Goal: Task Accomplishment & Management: Complete application form

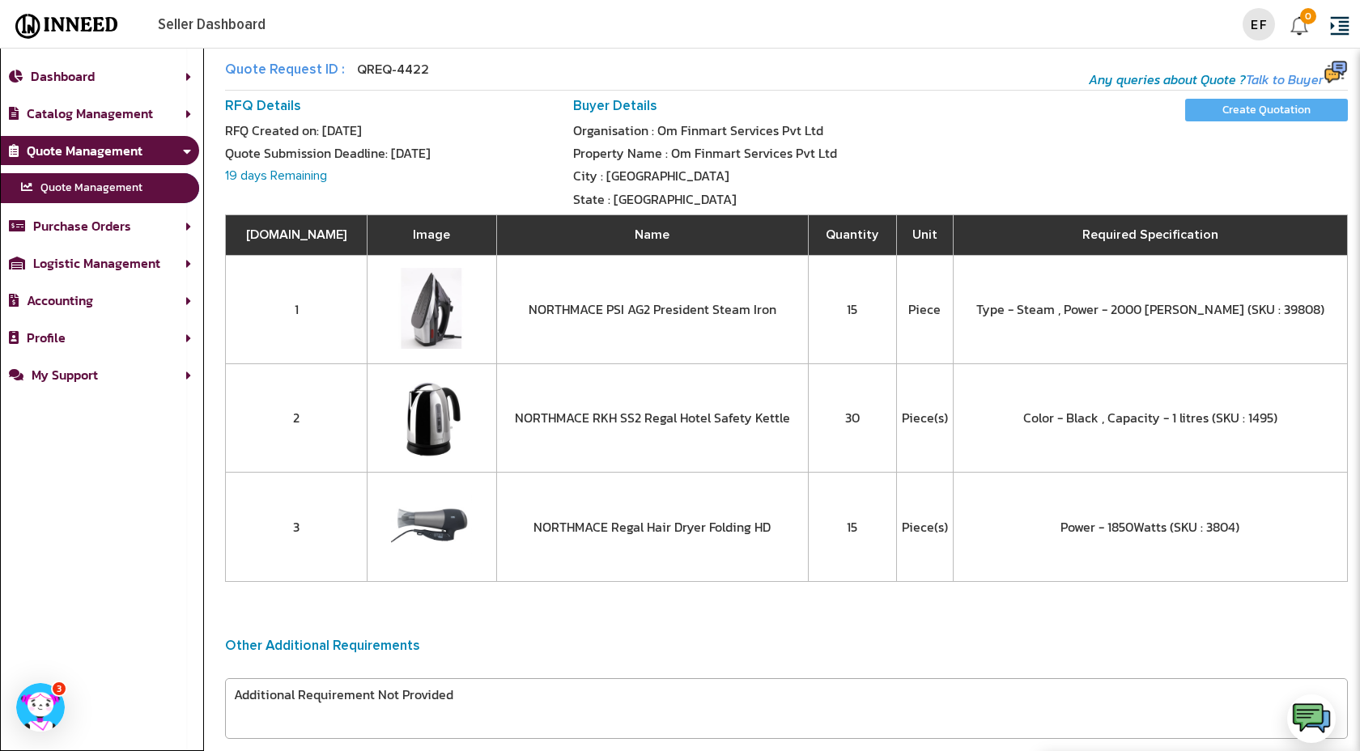
click at [1290, 117] on input "Create Quotation" at bounding box center [1266, 110] width 163 height 23
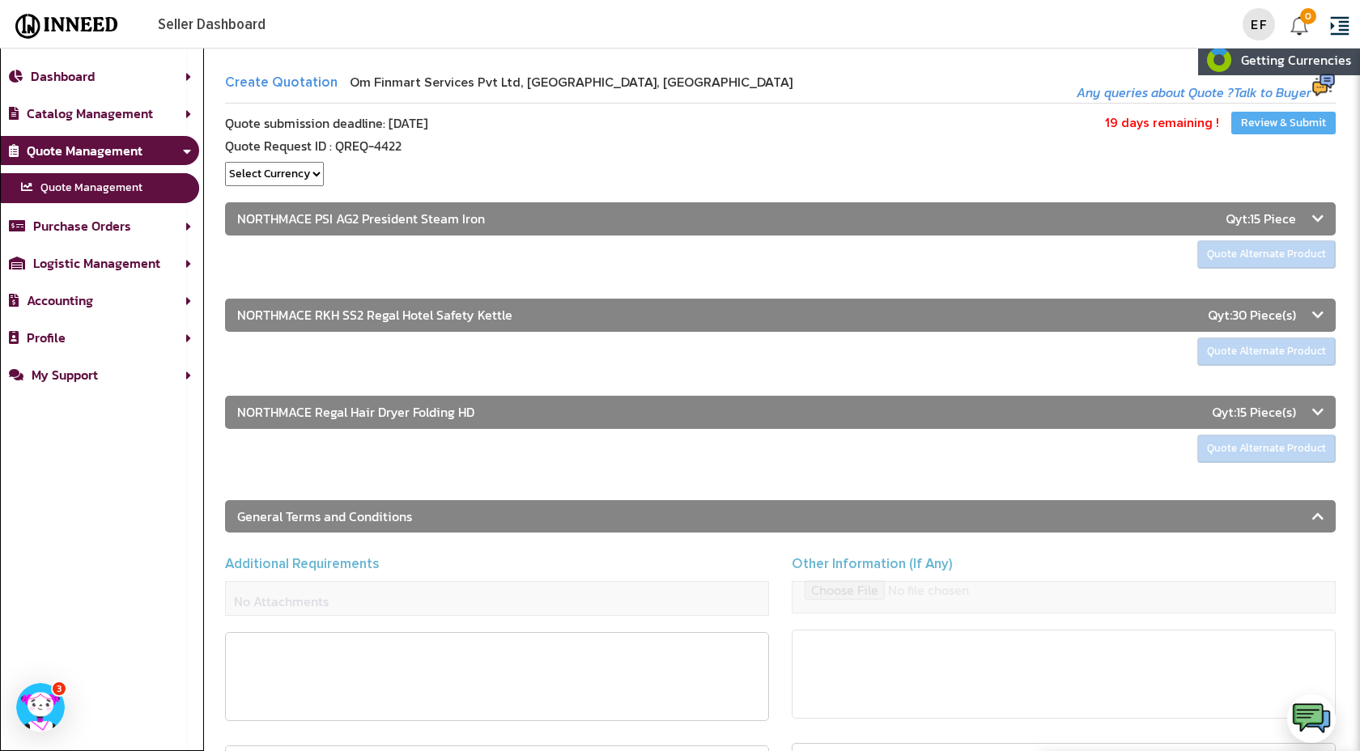
select select "1"
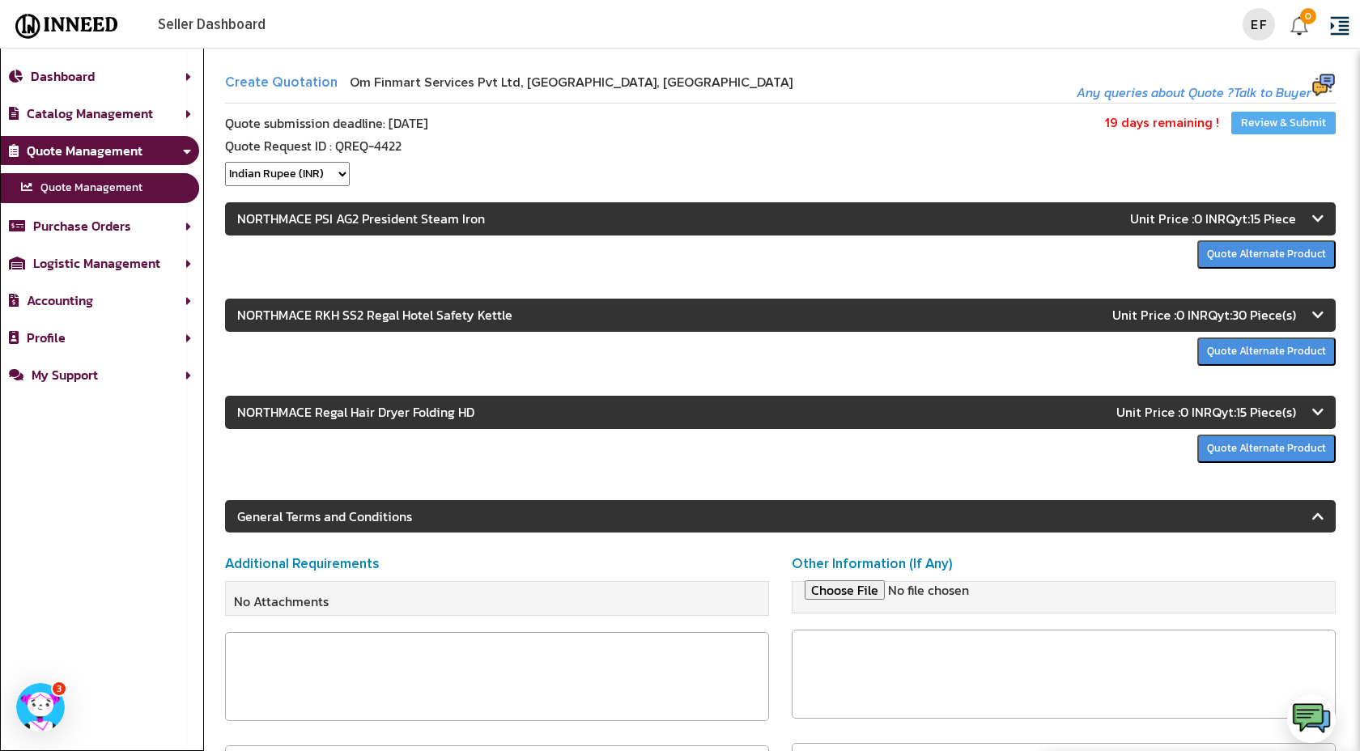
click at [1316, 218] on icon at bounding box center [1317, 218] width 11 height 13
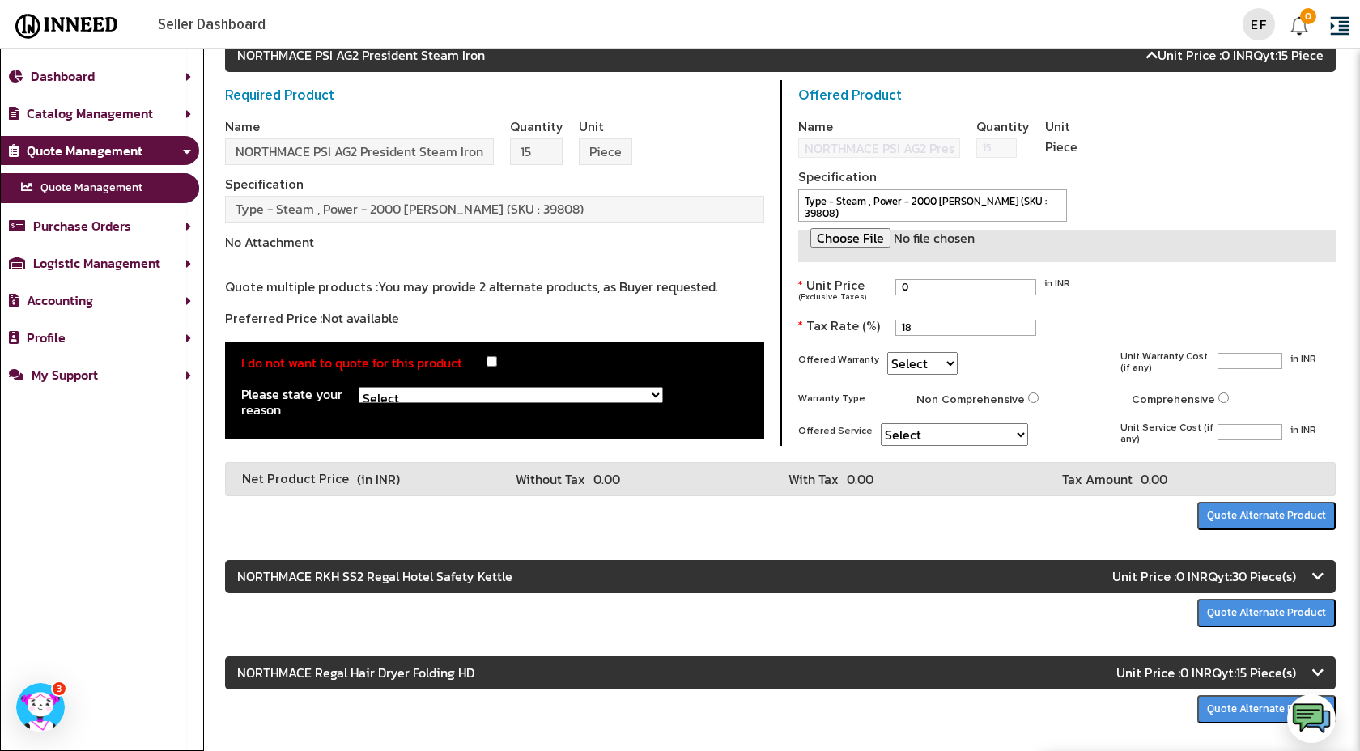
scroll to position [168, 0]
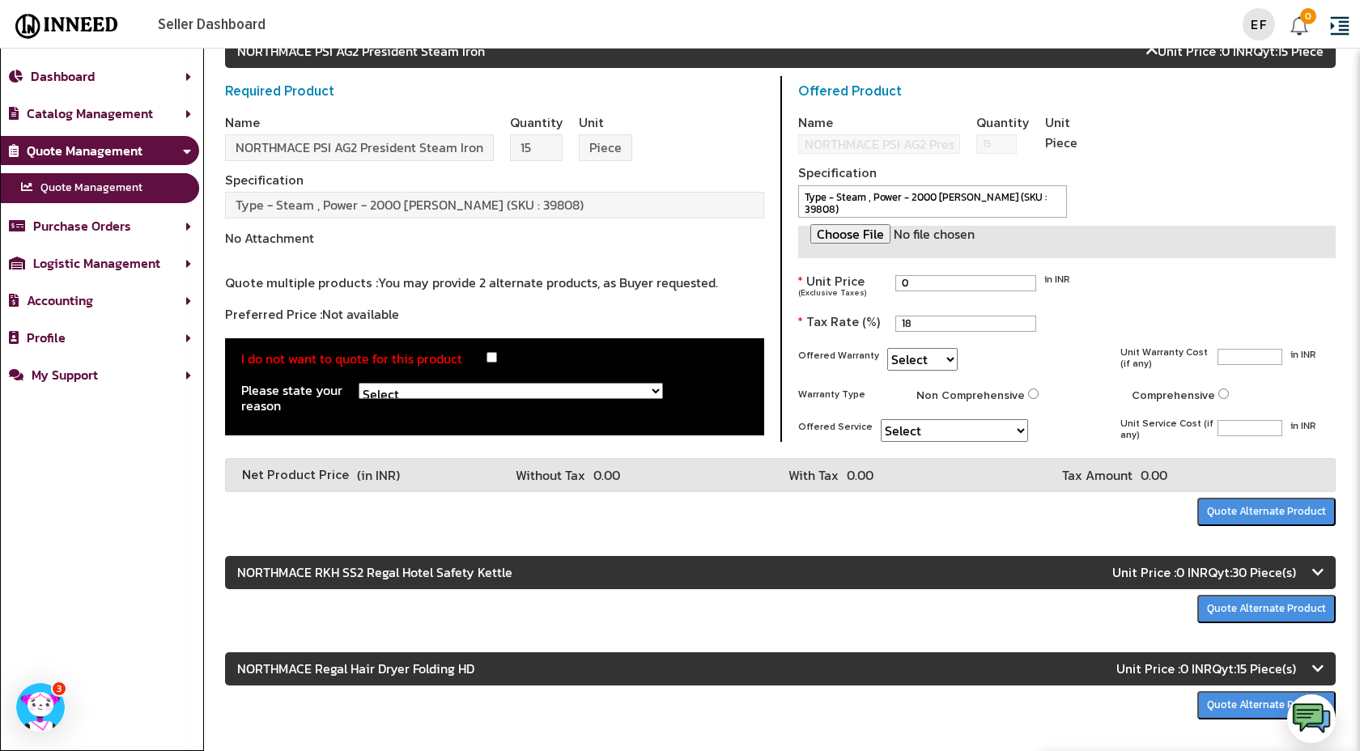
click at [950, 279] on input "0" at bounding box center [965, 283] width 141 height 16
type input "5250"
click at [1122, 287] on div "Name NORTHMACE PSI AG2 President Steam Iron Quantity 15 Unit Piece Specificatio…" at bounding box center [1067, 271] width 538 height 342
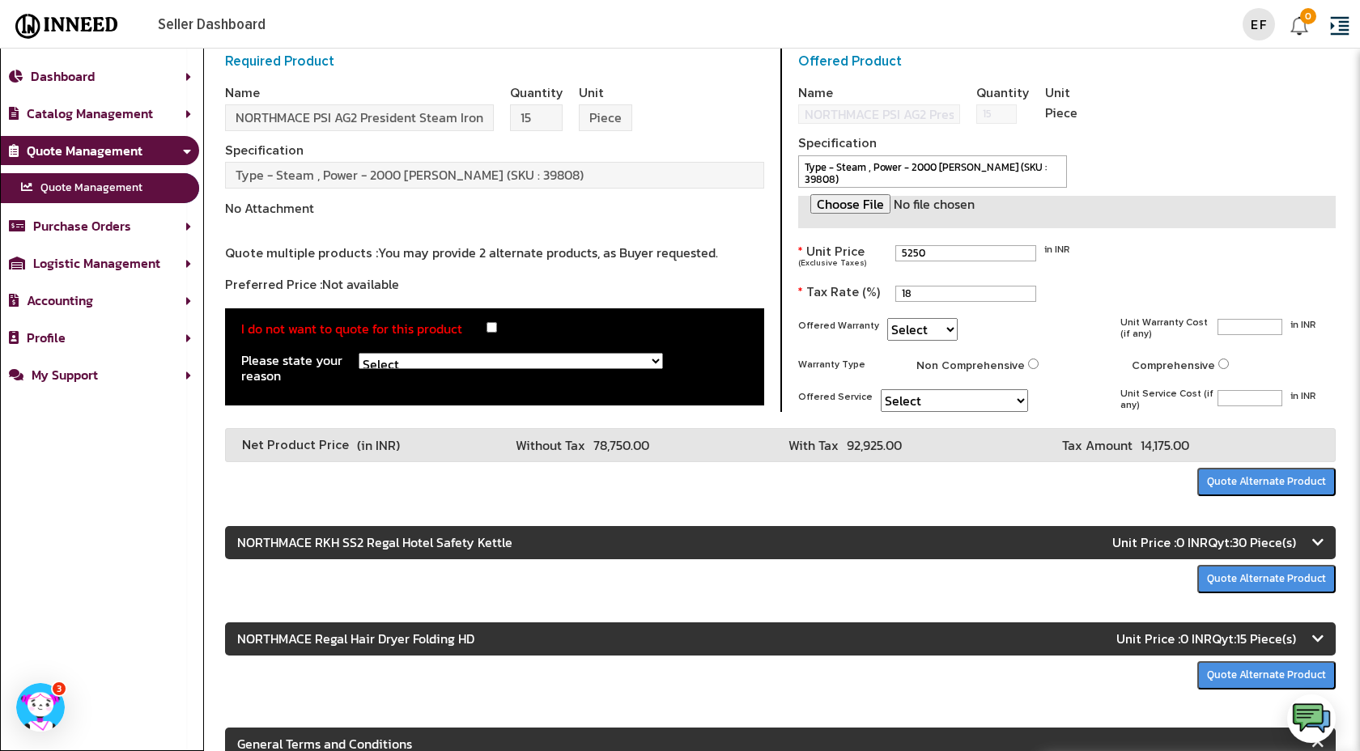
scroll to position [198, 0]
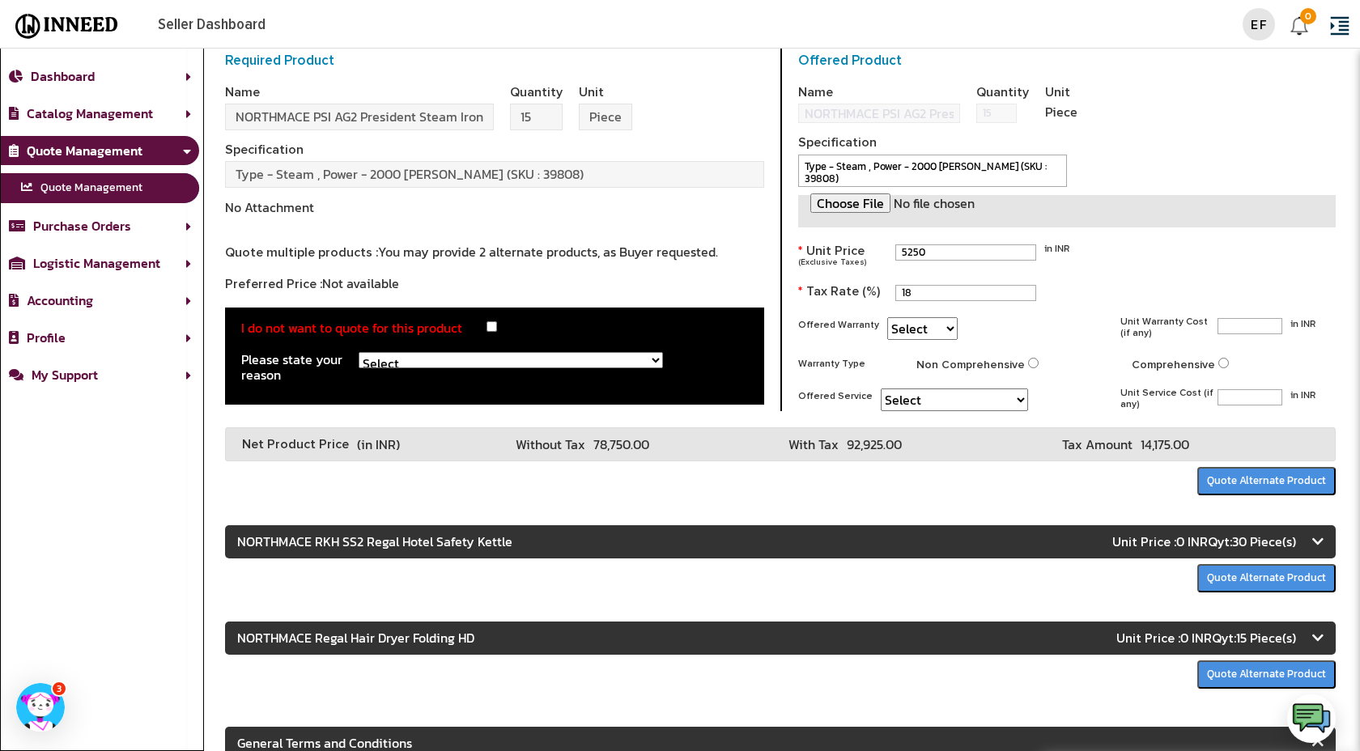
click at [925, 323] on select "Select 6 Months 1 Year 2 Years 3 Years 5 Year 8 Years 12 Years Lifetime" at bounding box center [922, 328] width 70 height 23
select select "YEAR_1"
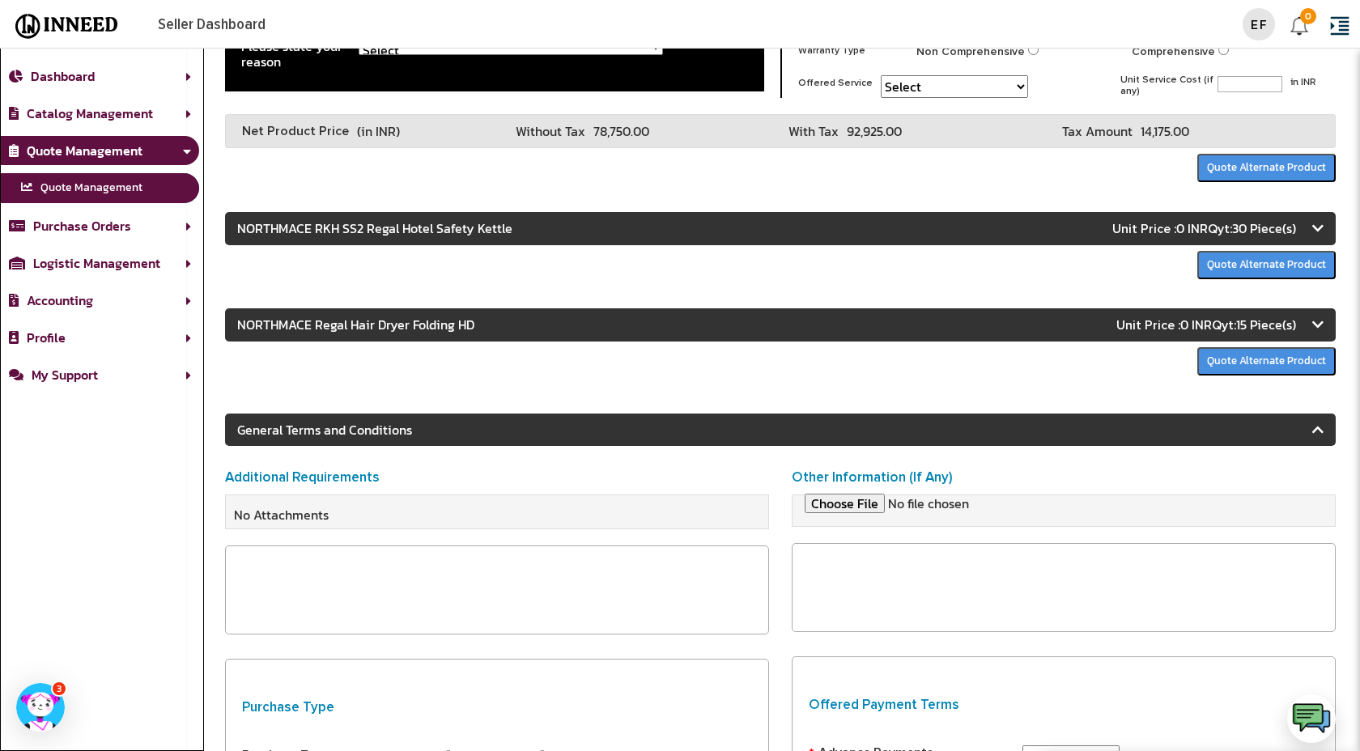
scroll to position [524, 0]
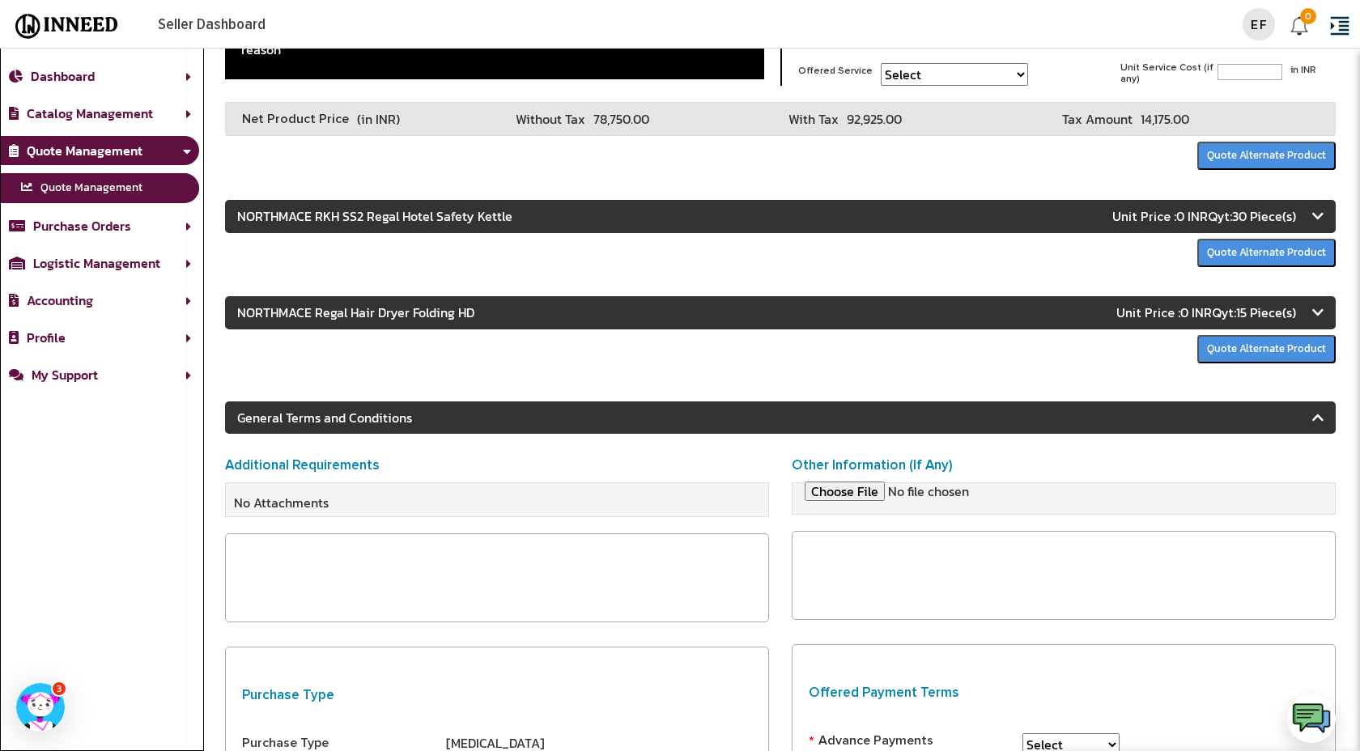
click at [1318, 210] on icon at bounding box center [1317, 216] width 11 height 13
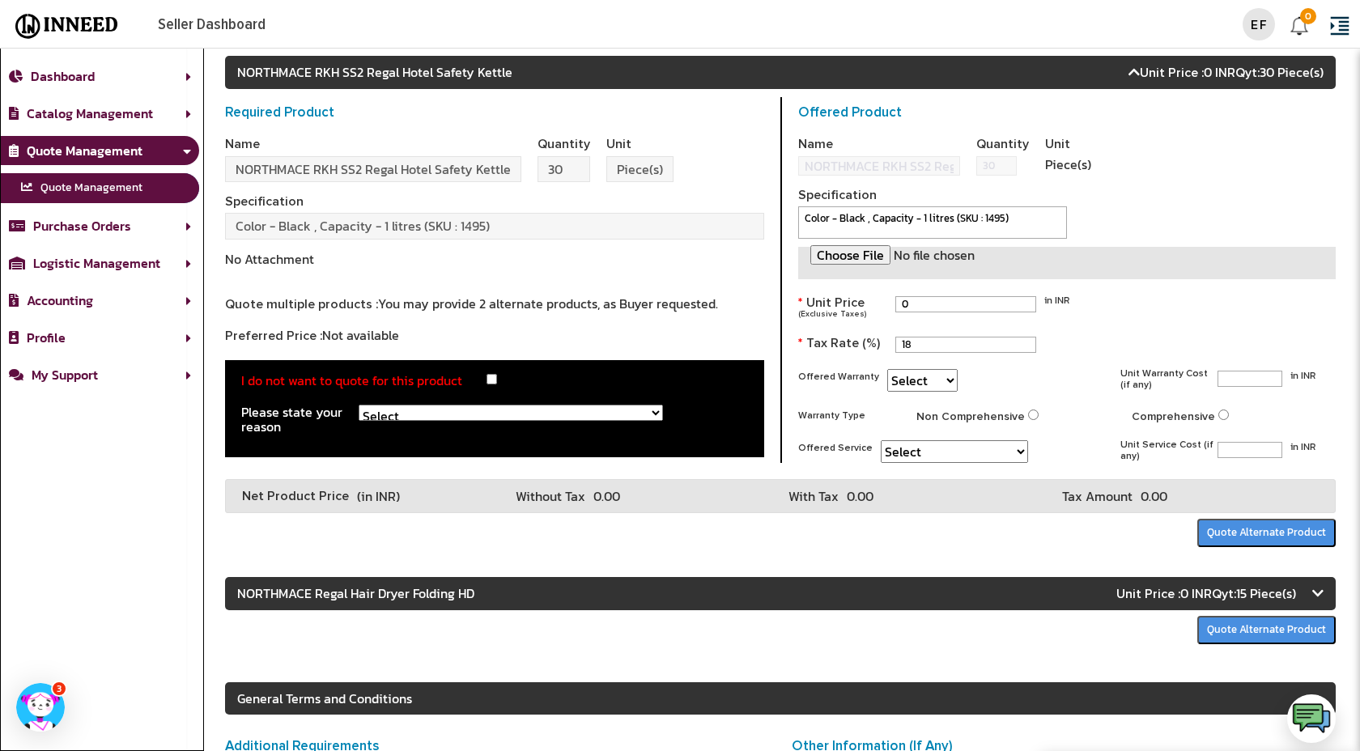
scroll to position [670, 0]
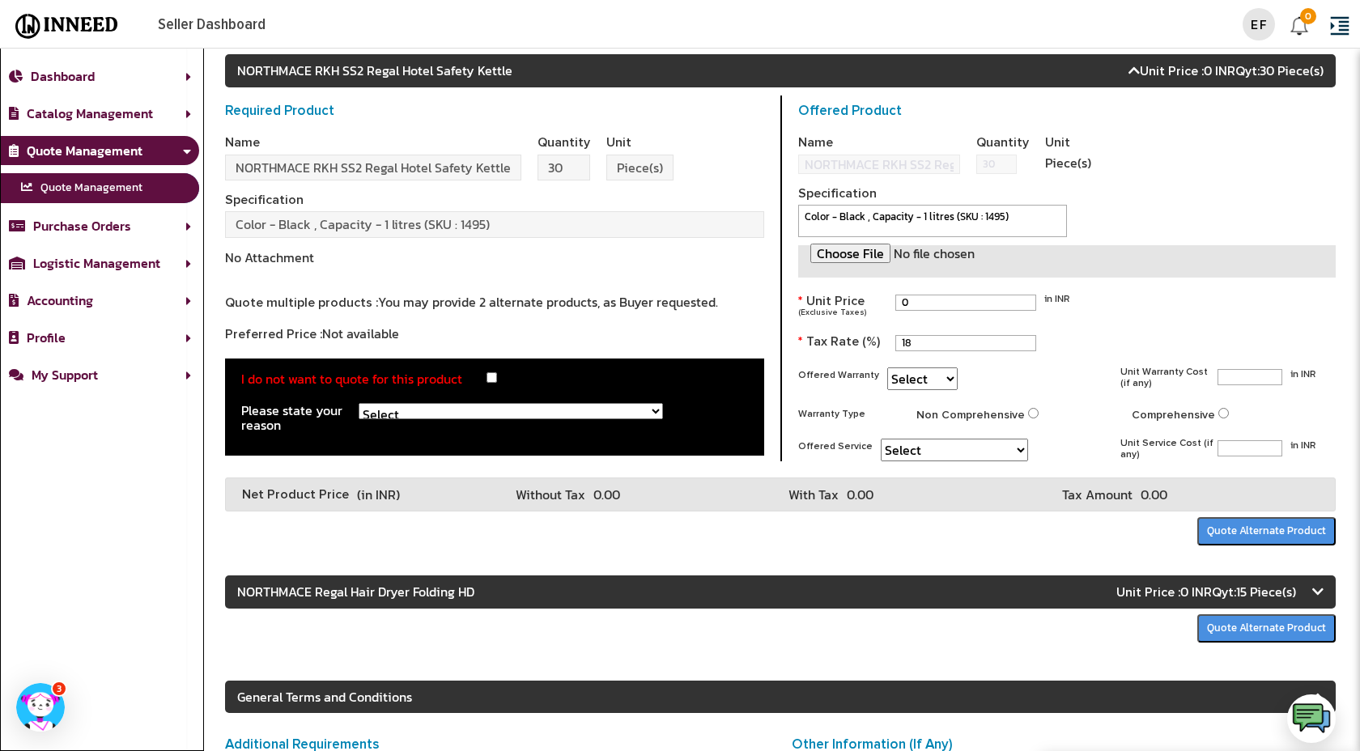
click at [938, 304] on input "0" at bounding box center [965, 303] width 141 height 16
type input "5125"
click at [1086, 334] on div "Name NORTHMACE RKH SS2 Regal Hotel Safety Kettle Quantity 30 Unit Piece(s) Spec…" at bounding box center [1067, 290] width 538 height 342
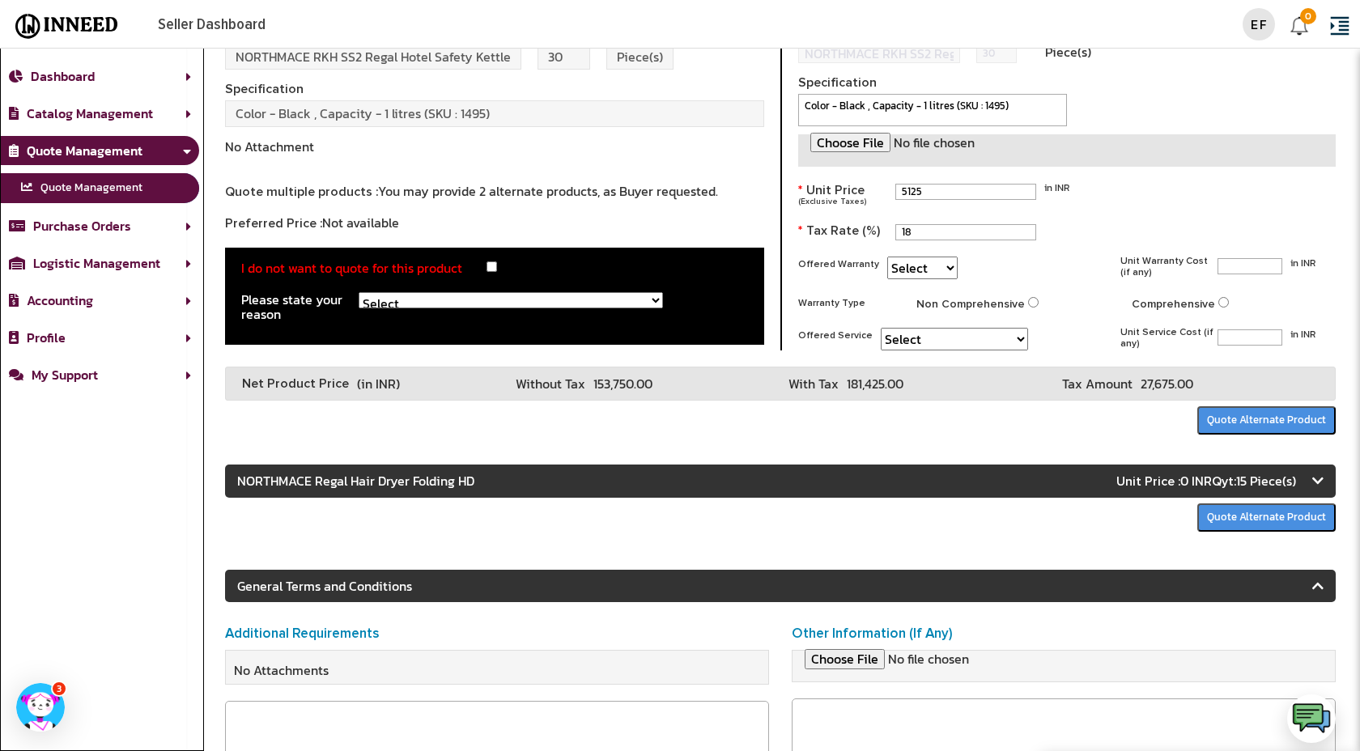
scroll to position [793, 0]
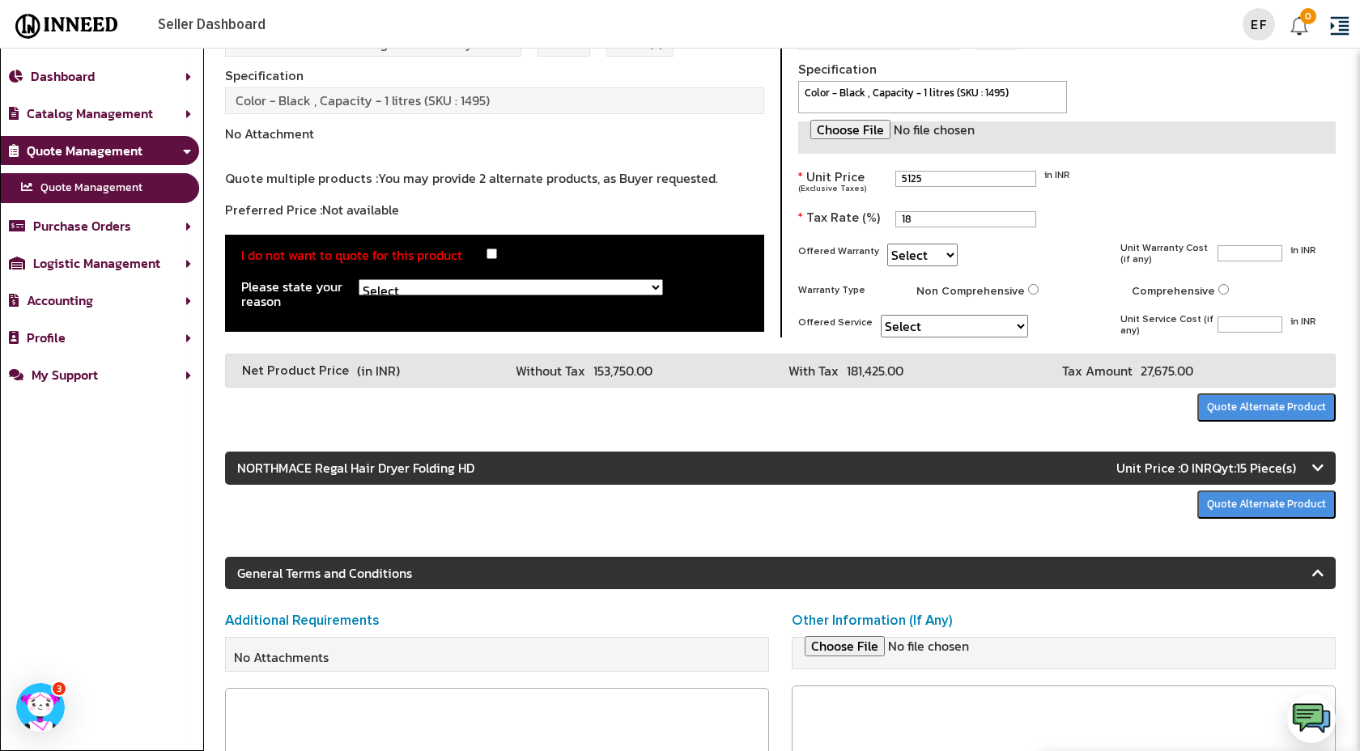
click at [908, 244] on select "Select 6 Months 1 Year 2 Years 3 Years 5 Year 8 Years 12 Years Lifetime" at bounding box center [922, 255] width 70 height 23
select select "YEAR_1"
click at [1086, 276] on div "Name NORTHMACE RKH SS2 Regal Hotel Safety Kettle Quantity 30 Unit Piece(s) Spec…" at bounding box center [1067, 166] width 538 height 342
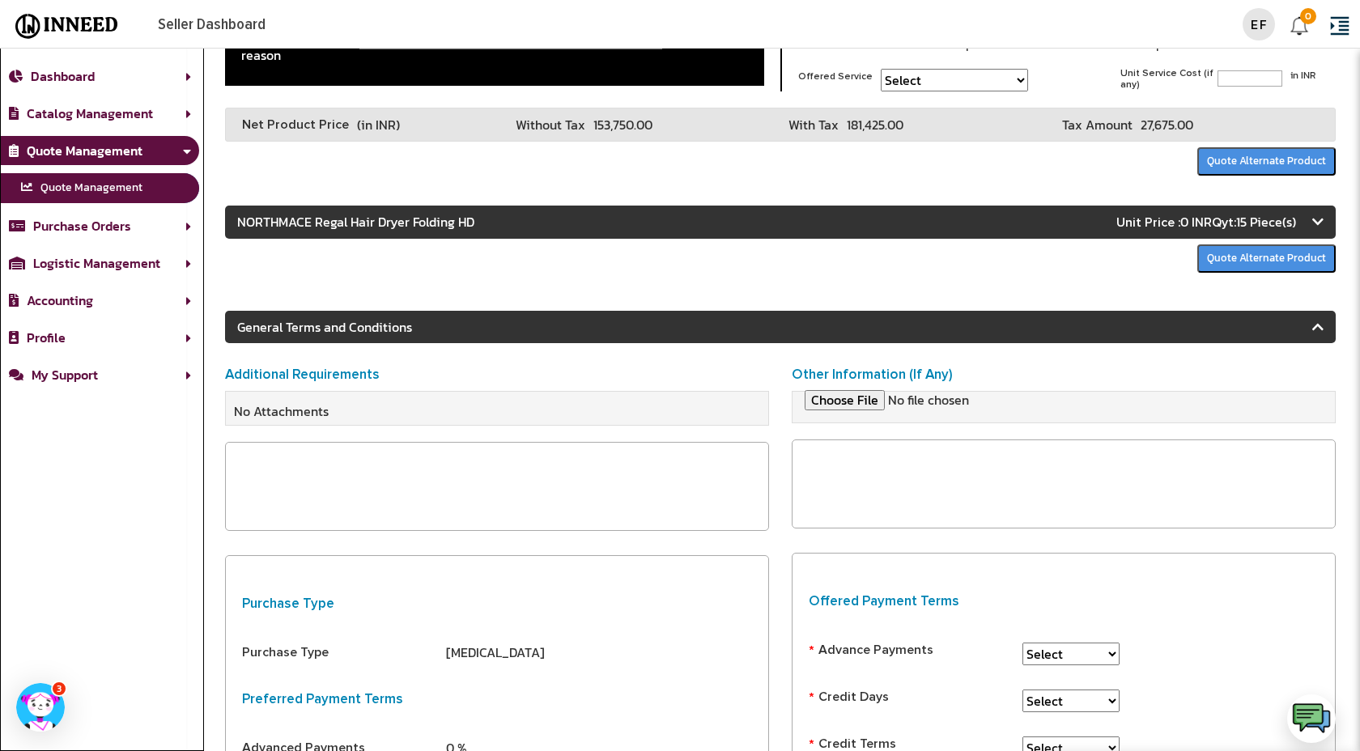
scroll to position [1057, 0]
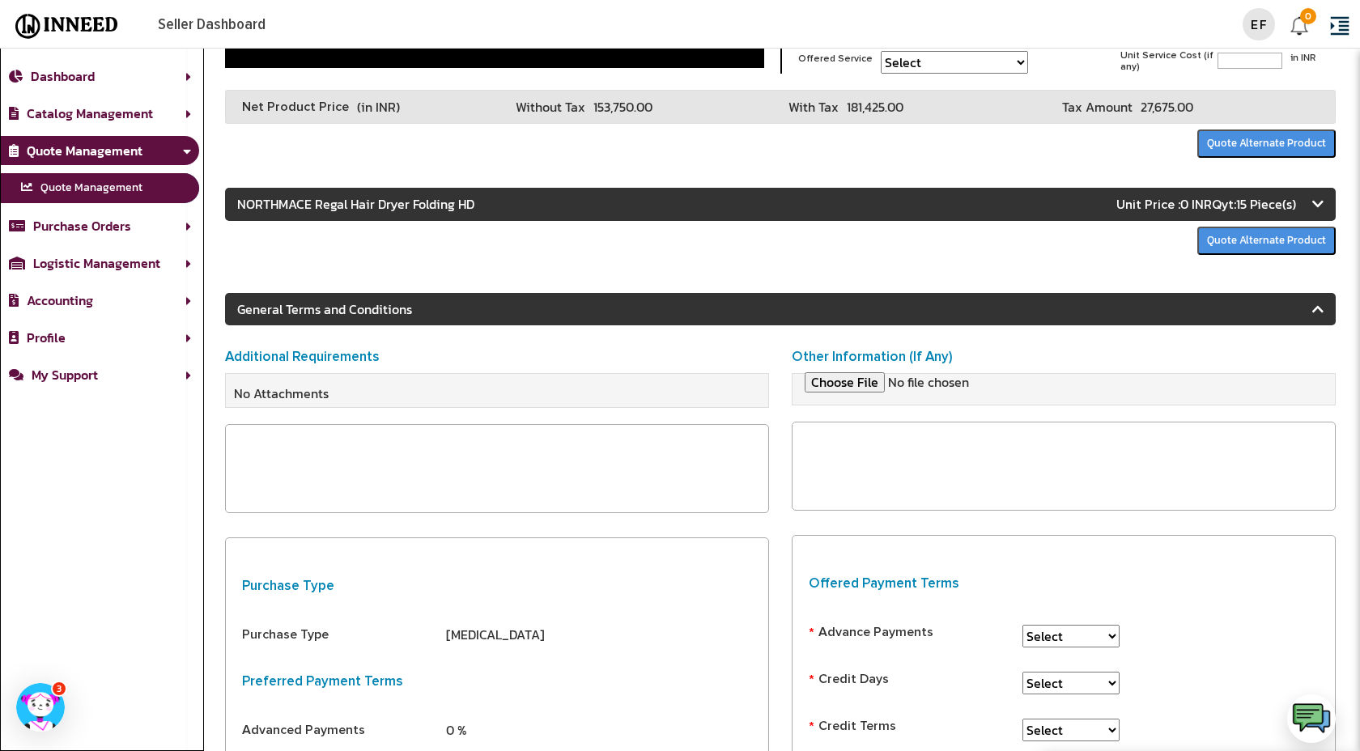
click at [1320, 202] on icon at bounding box center [1317, 204] width 11 height 13
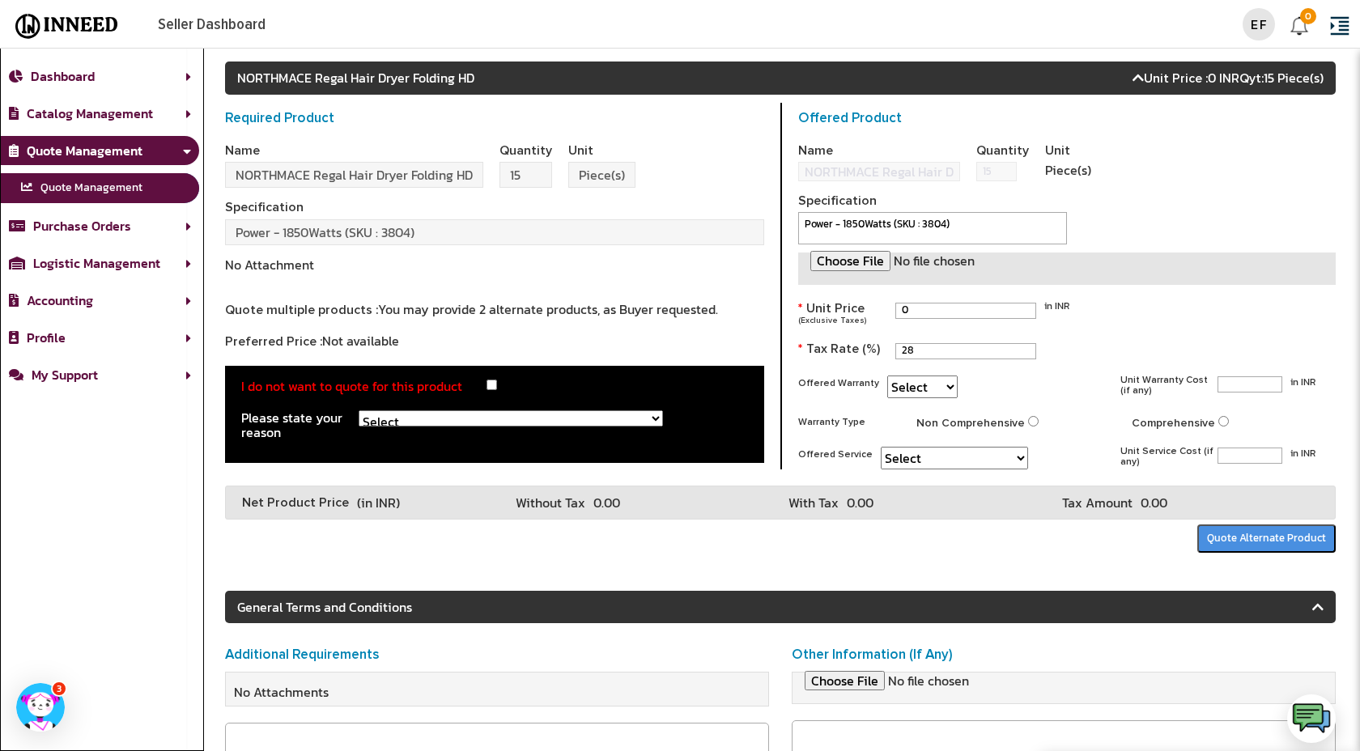
scroll to position [1186, 0]
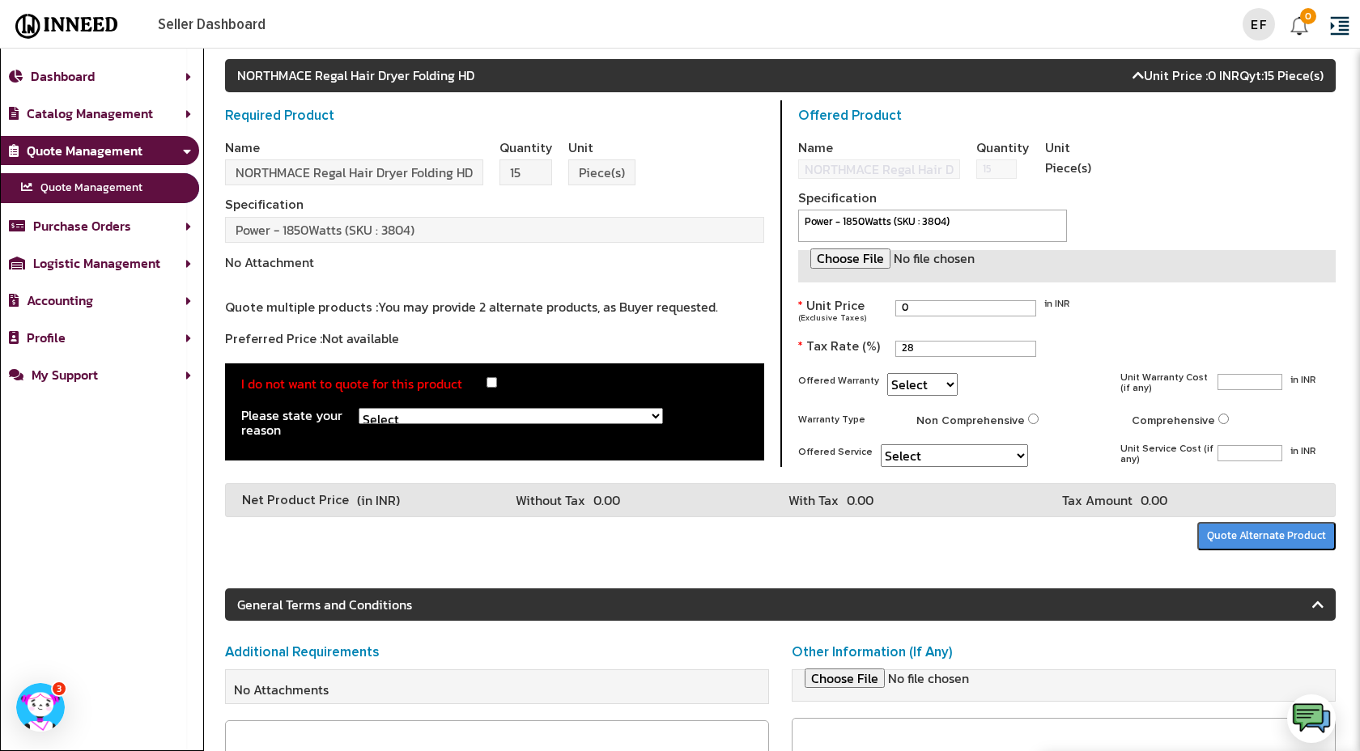
click at [982, 304] on input "0" at bounding box center [965, 308] width 141 height 16
type input "3625"
click at [1095, 326] on div "Name NORTHMACE Regal Hair Dryer Folding HD Quantity 15 Unit Piece(s) Specificat…" at bounding box center [1067, 296] width 538 height 342
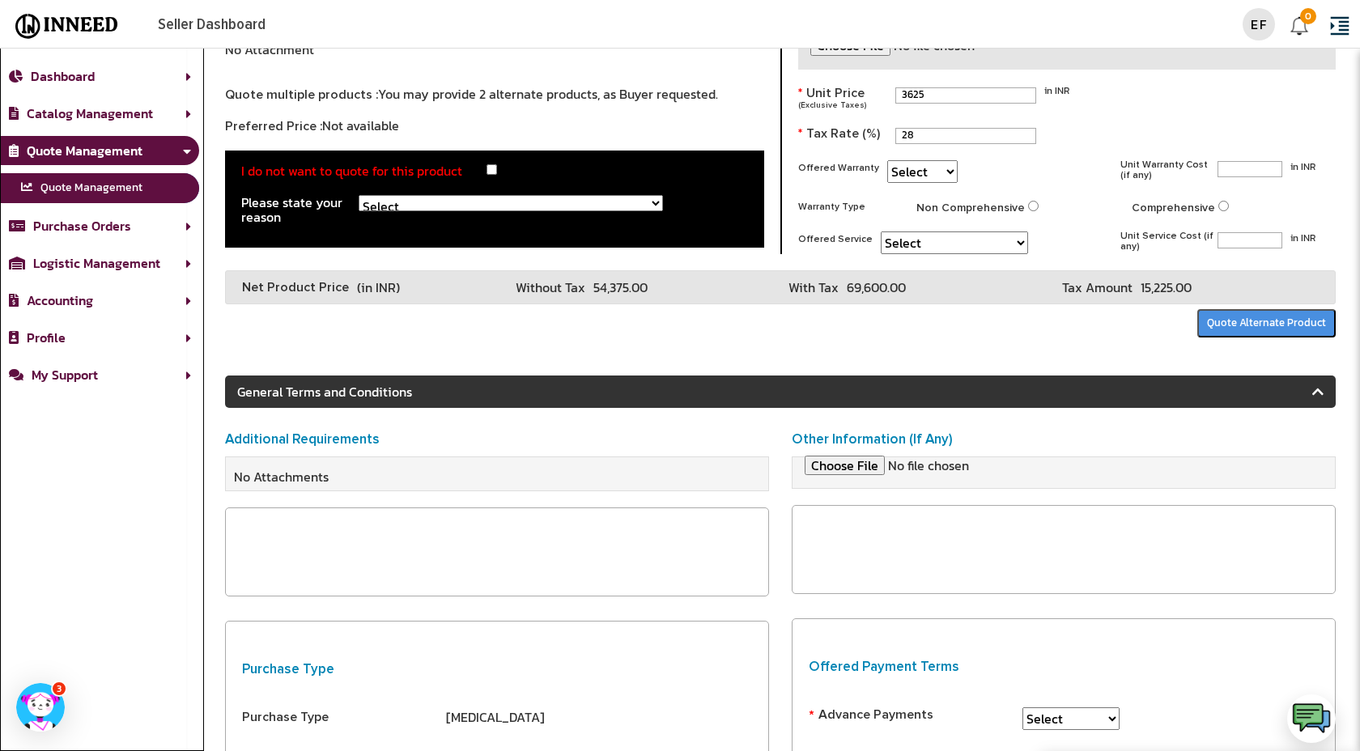
scroll to position [1401, 0]
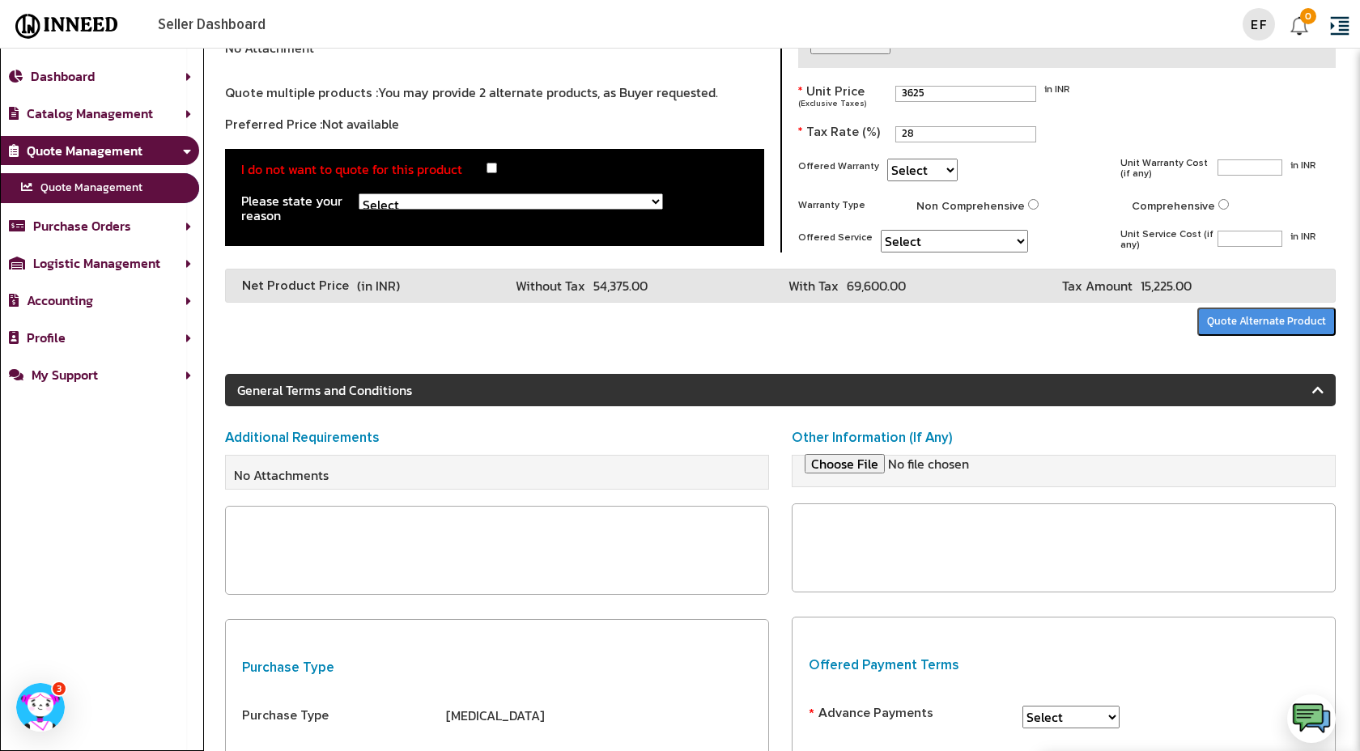
click at [912, 165] on select "Select 6 Months 1 Year 2 Years 3 Years 5 Year 8 Years 12 Years Lifetime" at bounding box center [922, 170] width 70 height 23
select select "YEAR_1"
click at [1046, 295] on div "With Tax 69,600.00" at bounding box center [926, 286] width 274 height 32
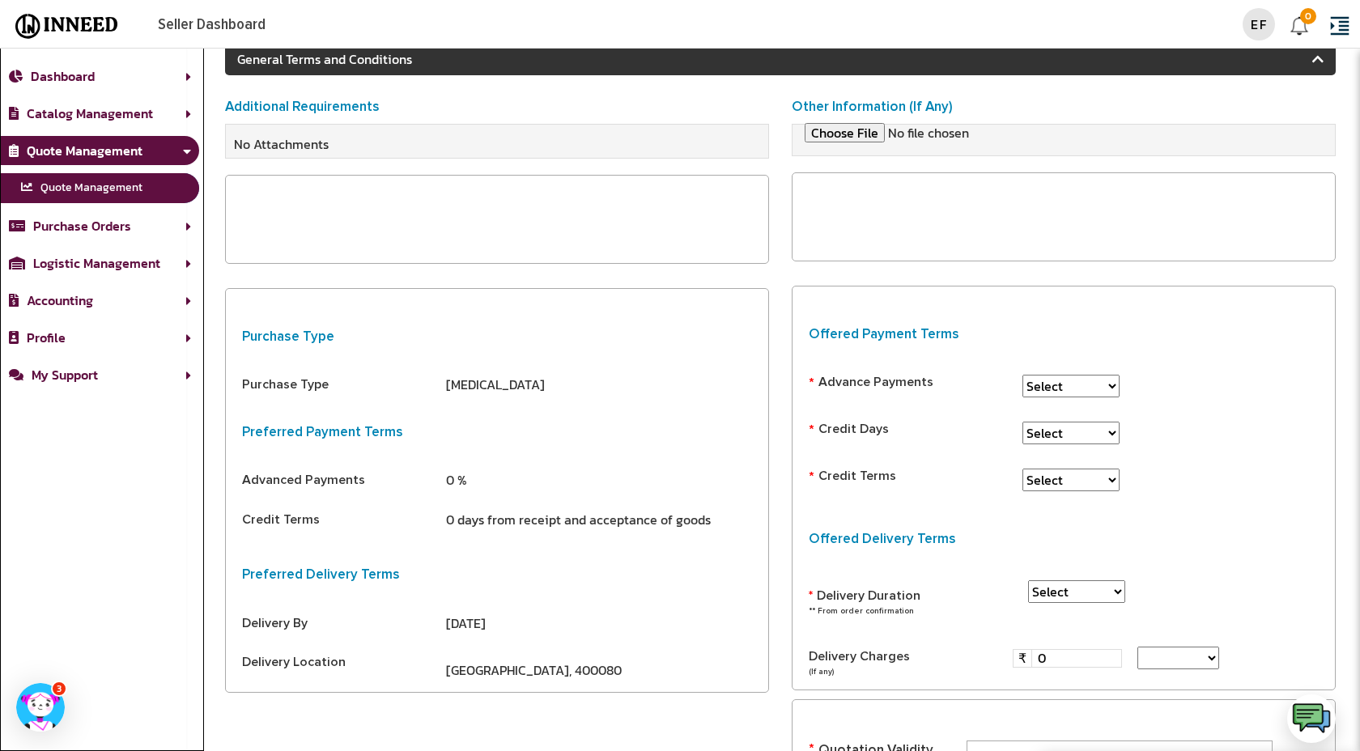
scroll to position [1773, 0]
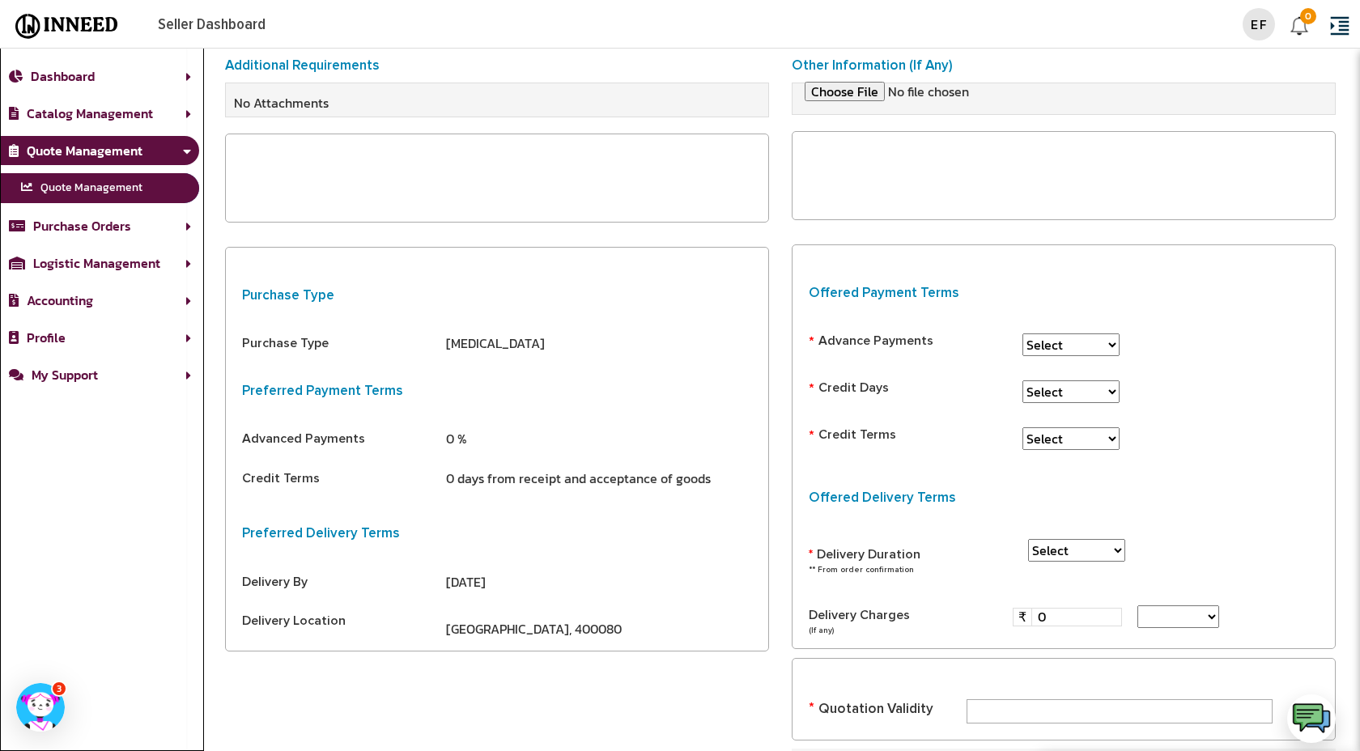
click at [1056, 343] on select "Select 0% 10% 20% 30% 40% 50% 60% 70%" at bounding box center [1070, 345] width 97 height 23
select select "HUNDRED"
select select "NA"
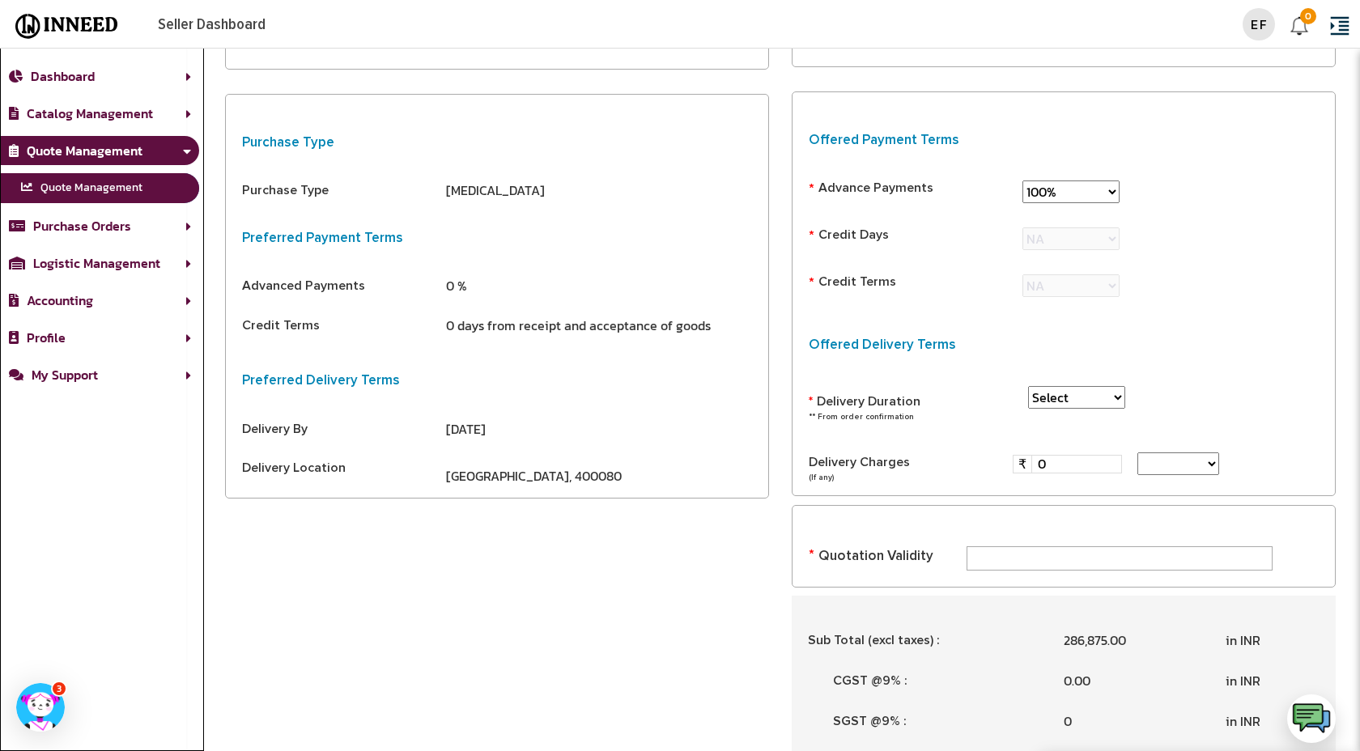
scroll to position [1977, 0]
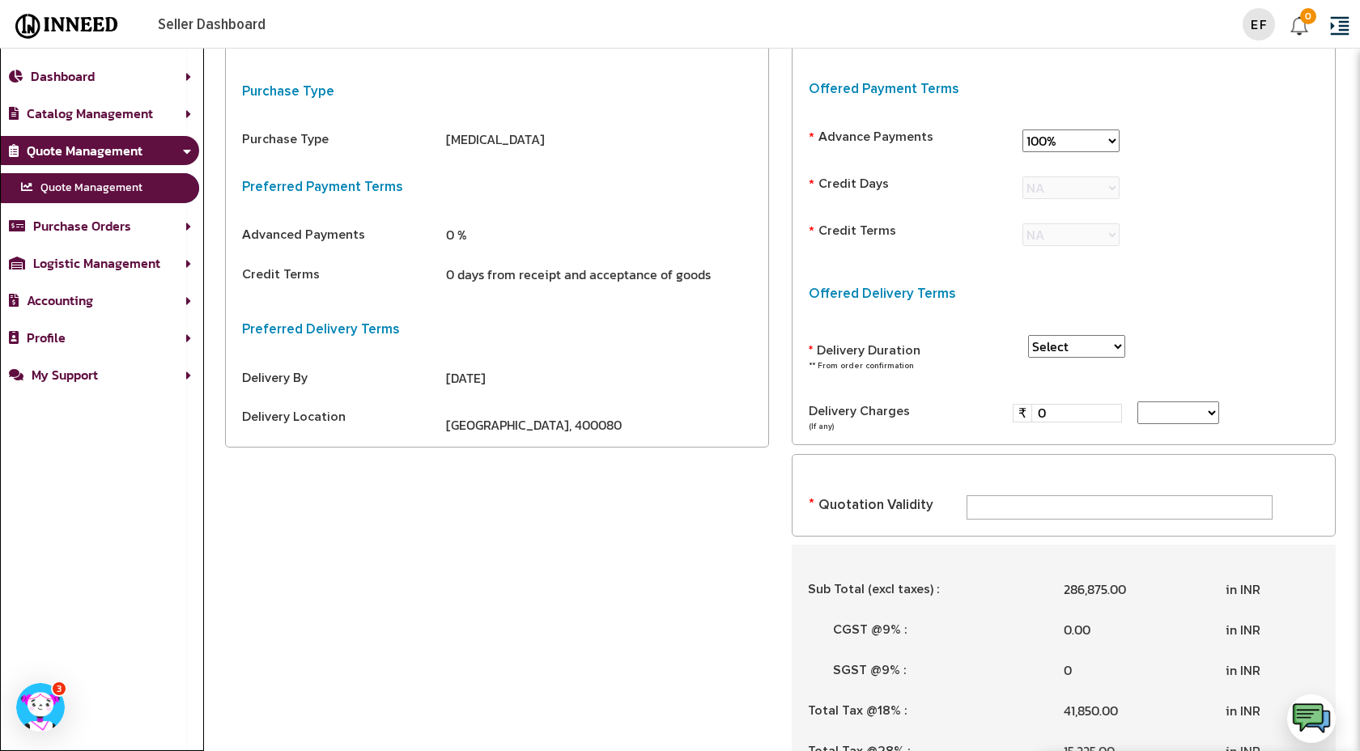
click at [1074, 349] on select "Select 3-5 Days 6-10 Days 11-15 Days 16-30 Days 31-45 Days 46-60 Days 61-90 Day…" at bounding box center [1076, 346] width 97 height 23
select select "FIFTEEN"
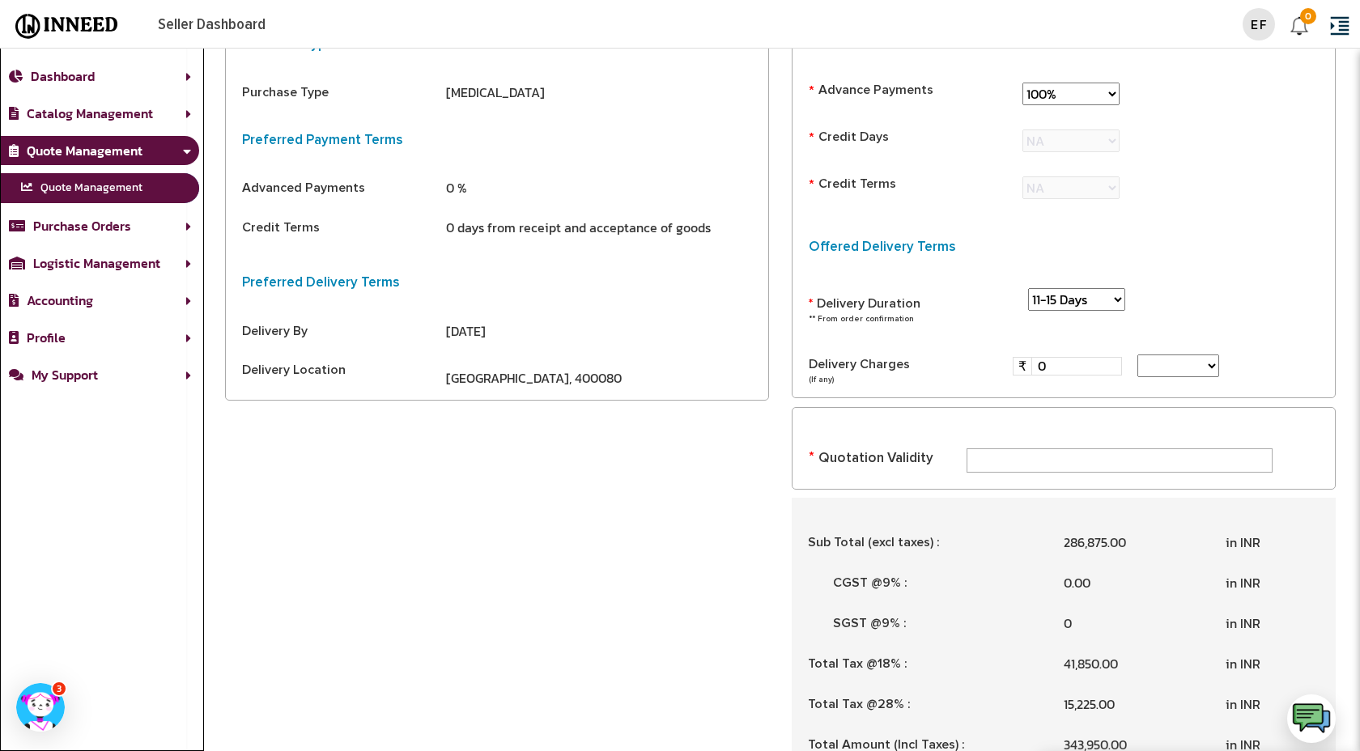
scroll to position [2030, 0]
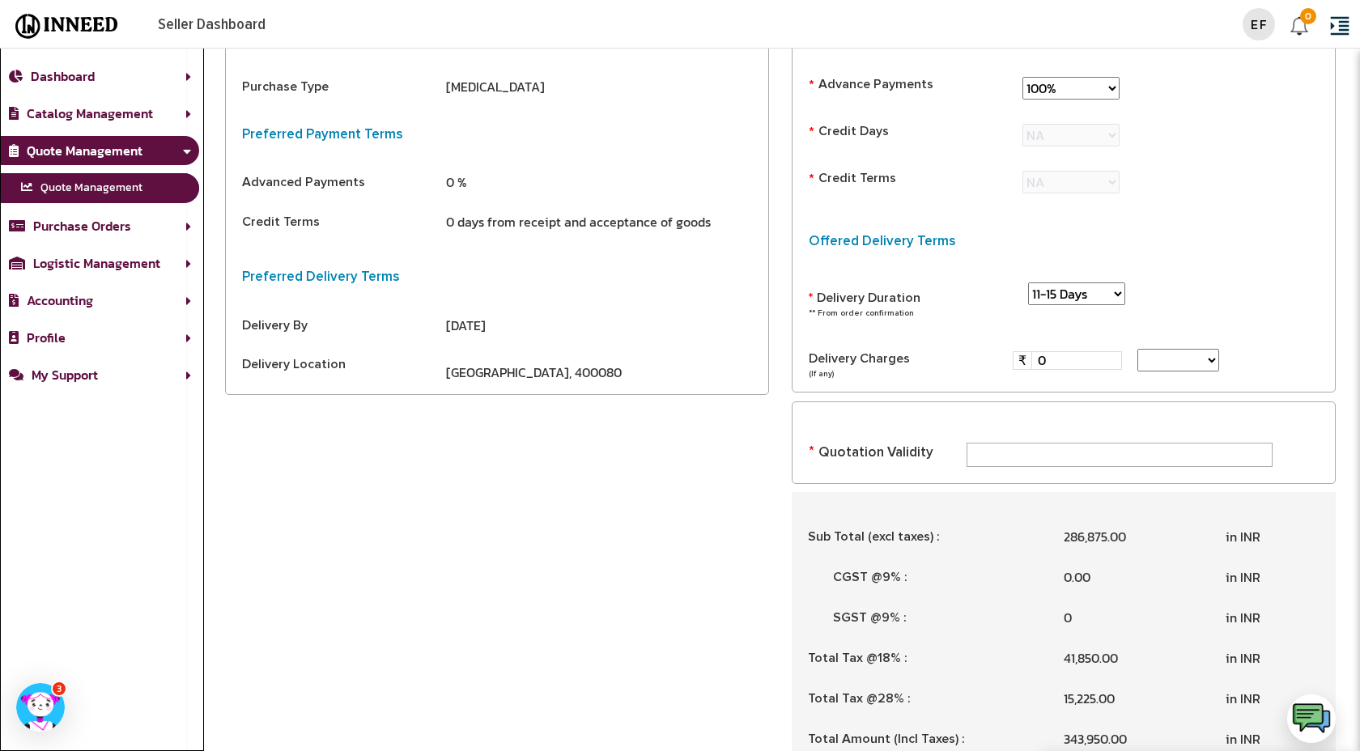
click at [1198, 358] on select "Incl Tax Excl Tax" at bounding box center [1178, 360] width 82 height 23
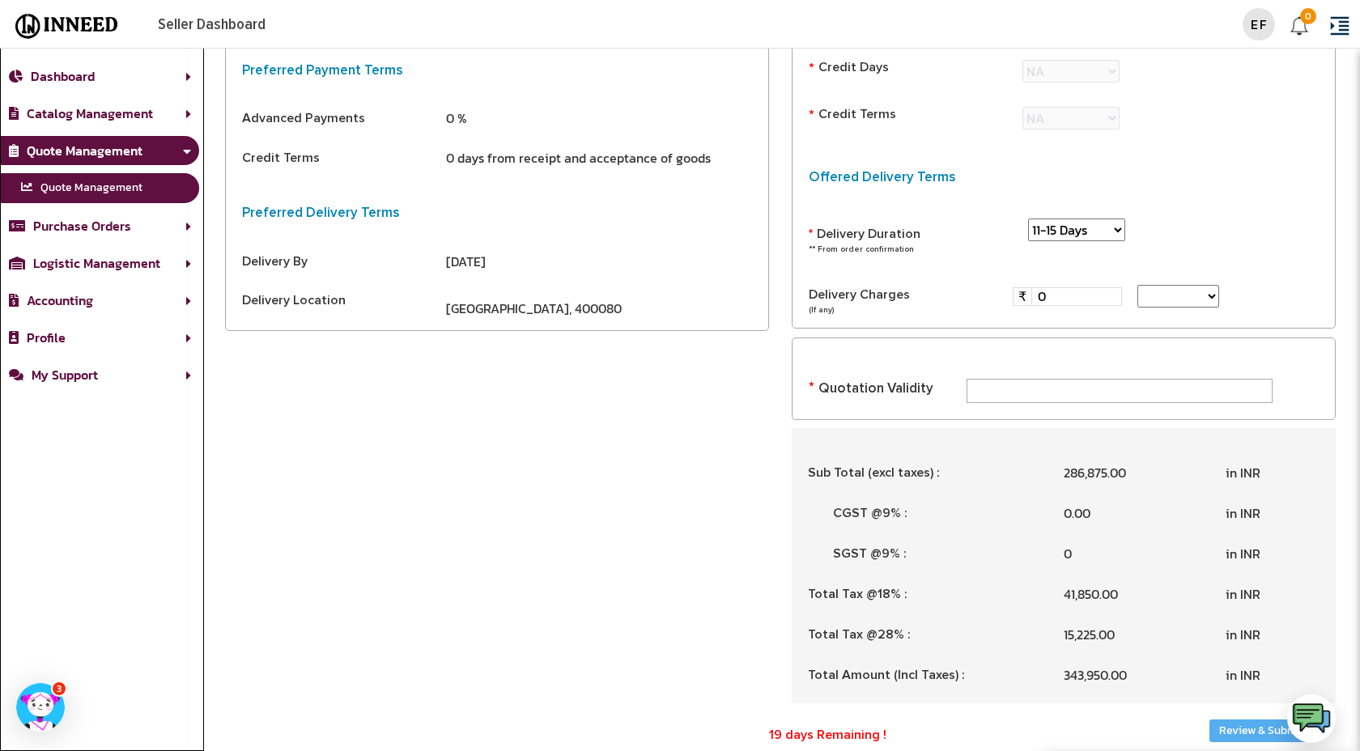
scroll to position [2117, 0]
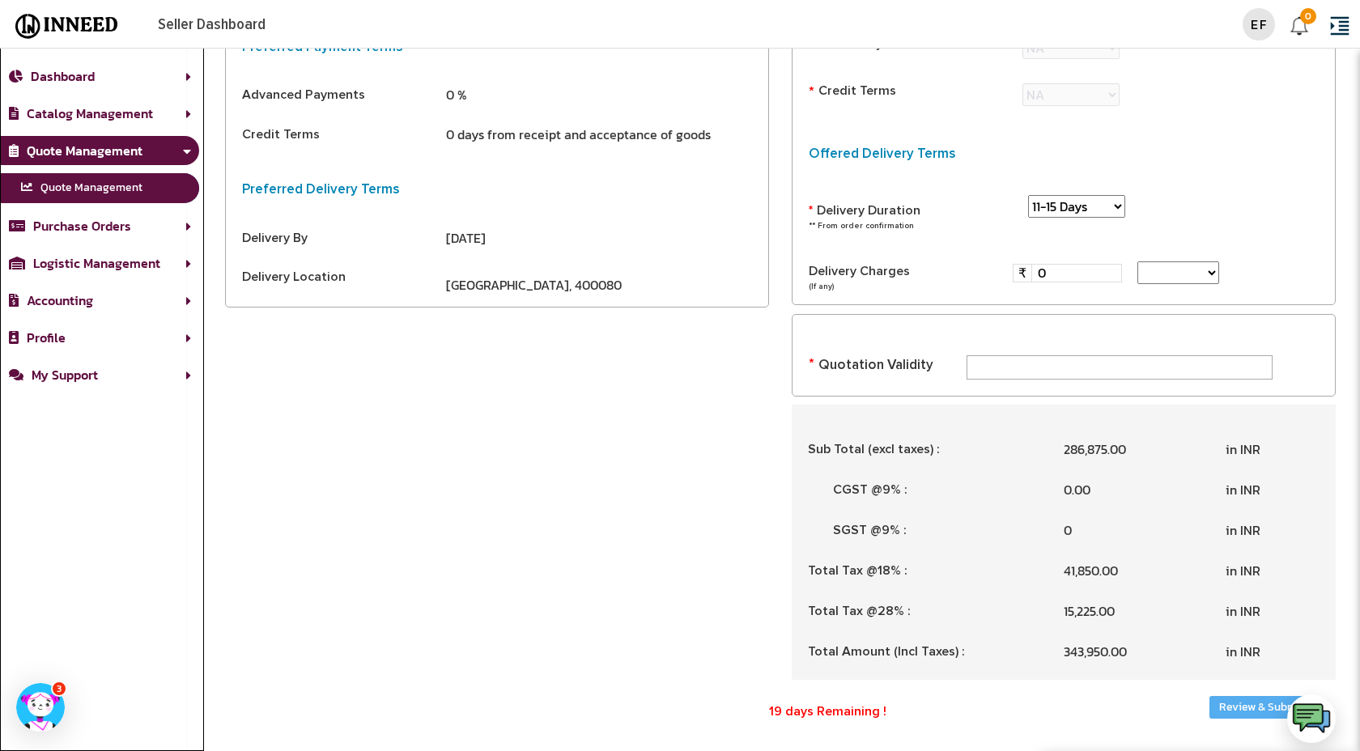
click at [1061, 372] on input "text" at bounding box center [1120, 367] width 306 height 24
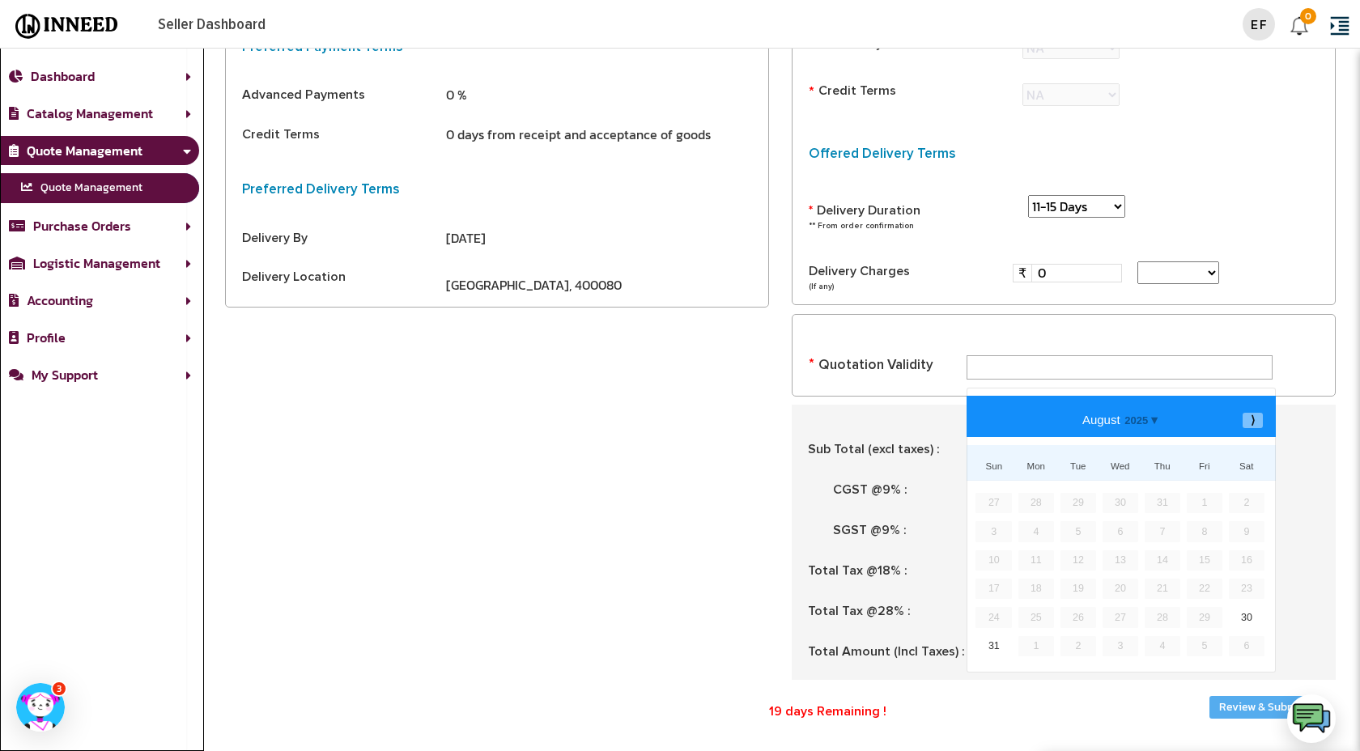
click at [1250, 423] on b "⟩" at bounding box center [1252, 420] width 11 height 12
click at [1029, 530] on link "8" at bounding box center [1036, 531] width 36 height 20
type input "08.09.2025"
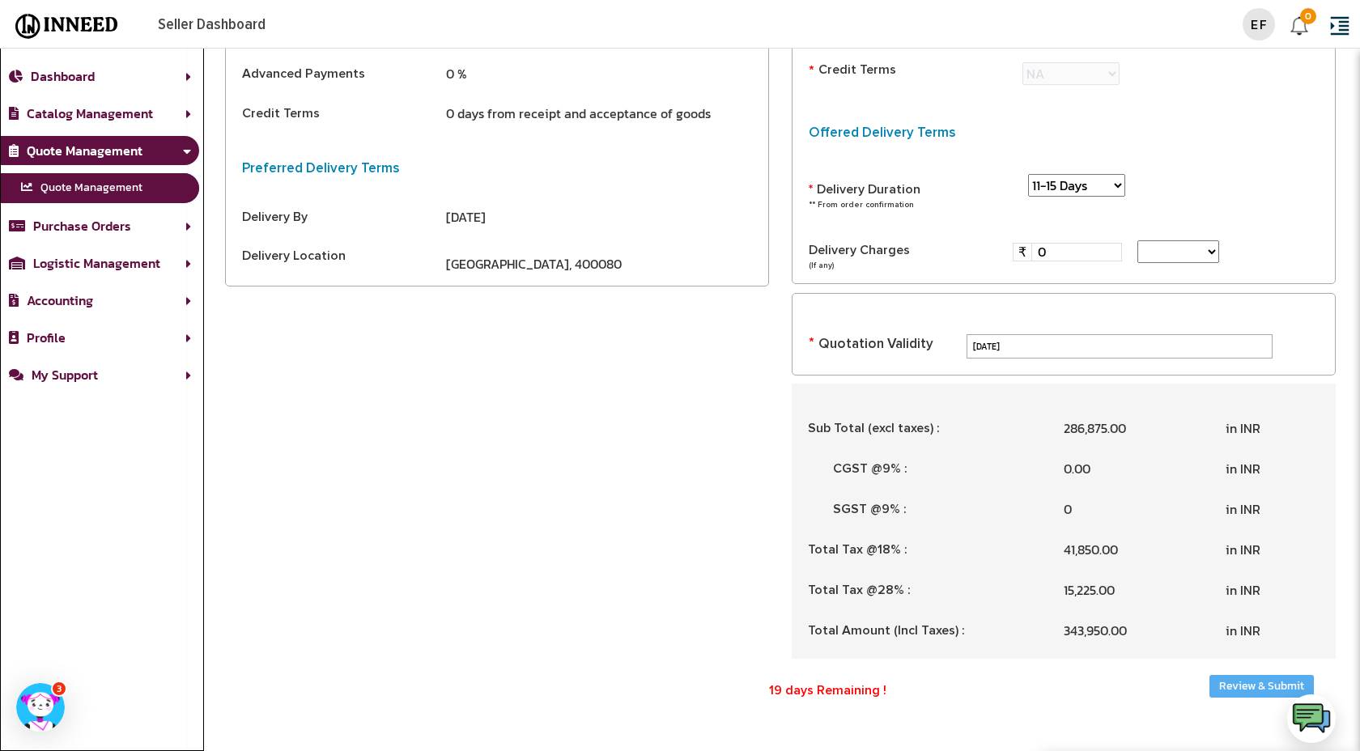
scroll to position [2166, 0]
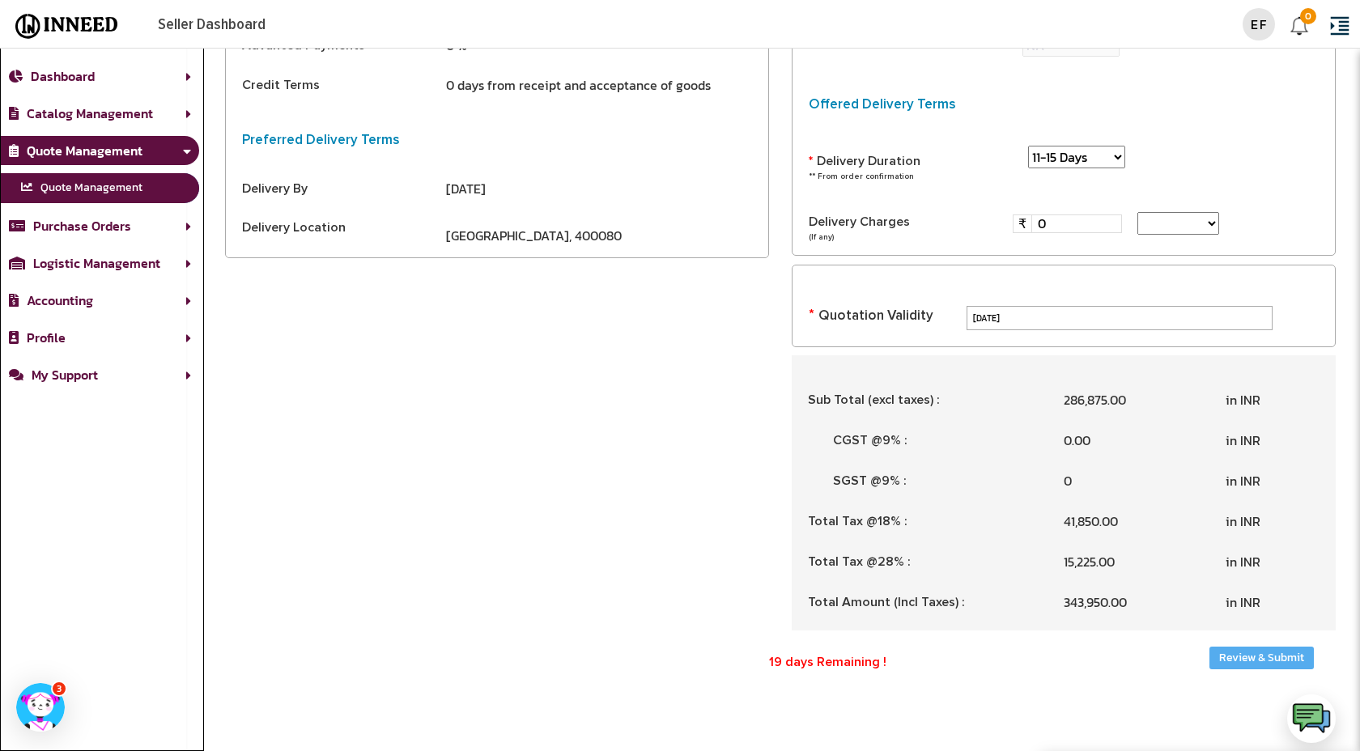
click at [1050, 223] on input "0" at bounding box center [1076, 223] width 89 height 16
click at [1018, 223] on span "₹" at bounding box center [1022, 223] width 8 height 19
click at [1045, 287] on li "AT ACTUALS" at bounding box center [1065, 294] width 106 height 24
click at [1268, 225] on select "Incl Tax Excl Tax" at bounding box center [1243, 223] width 82 height 23
select select "incld_tax"
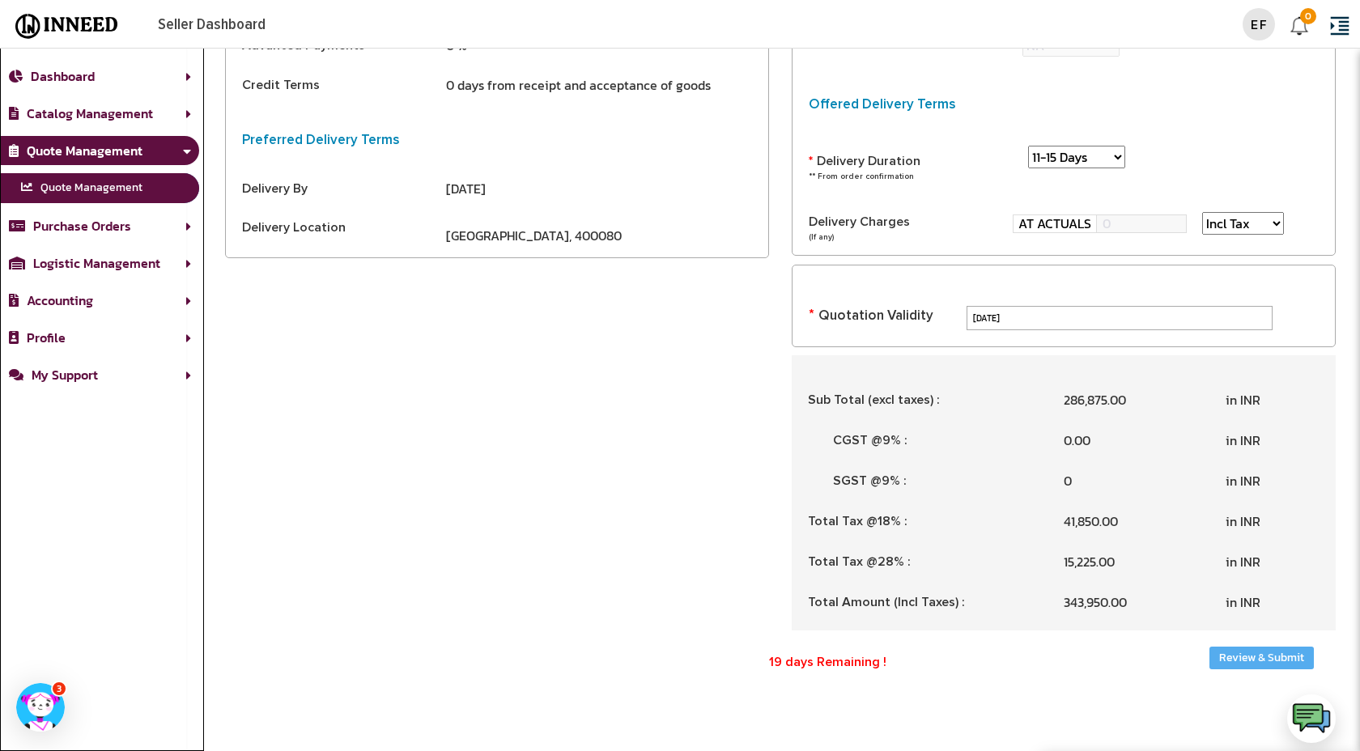
click at [1282, 658] on input "Review & Submit" at bounding box center [1261, 658] width 104 height 23
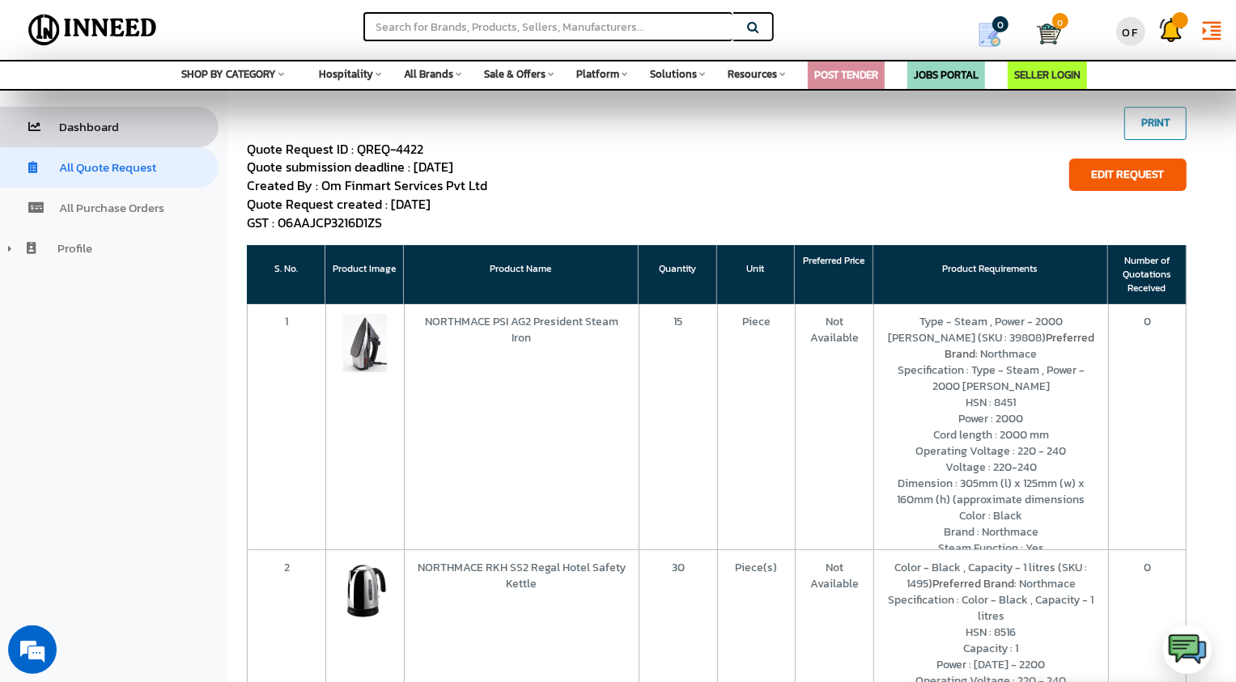
click at [73, 138] on div "Dashboard" at bounding box center [59, 127] width 119 height 40
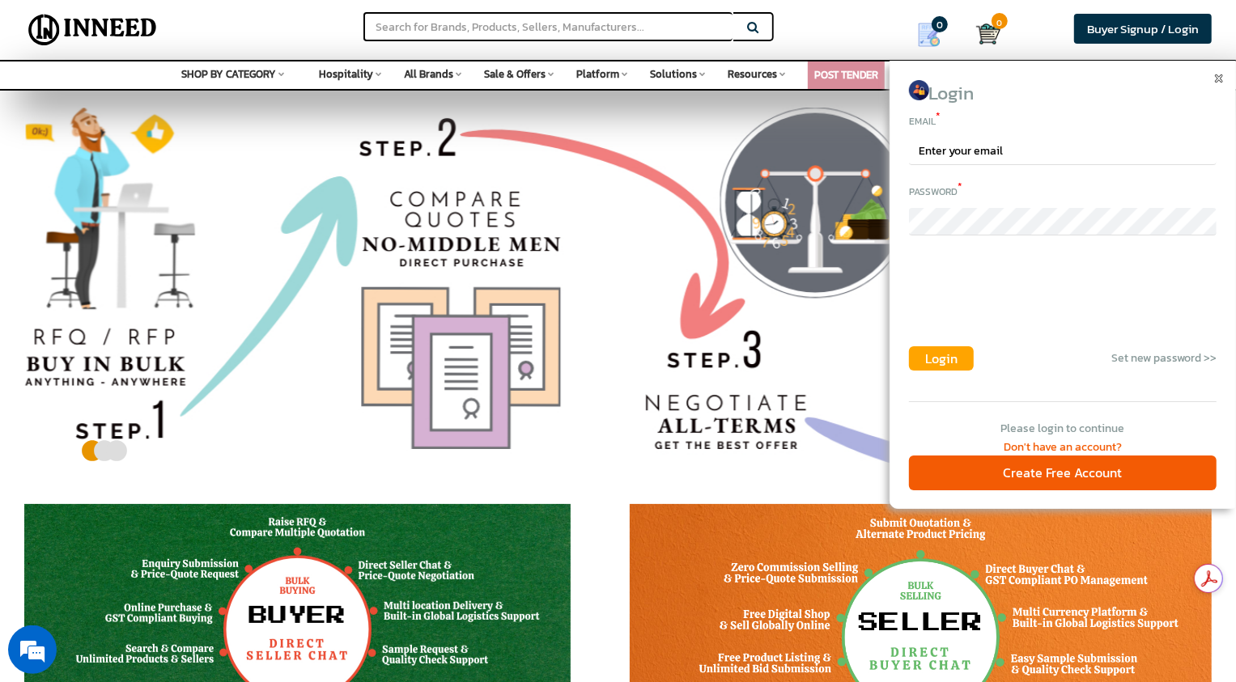
type input "[EMAIL_ADDRESS][DOMAIN_NAME]"
click at [942, 365] on span "Login" at bounding box center [941, 358] width 32 height 19
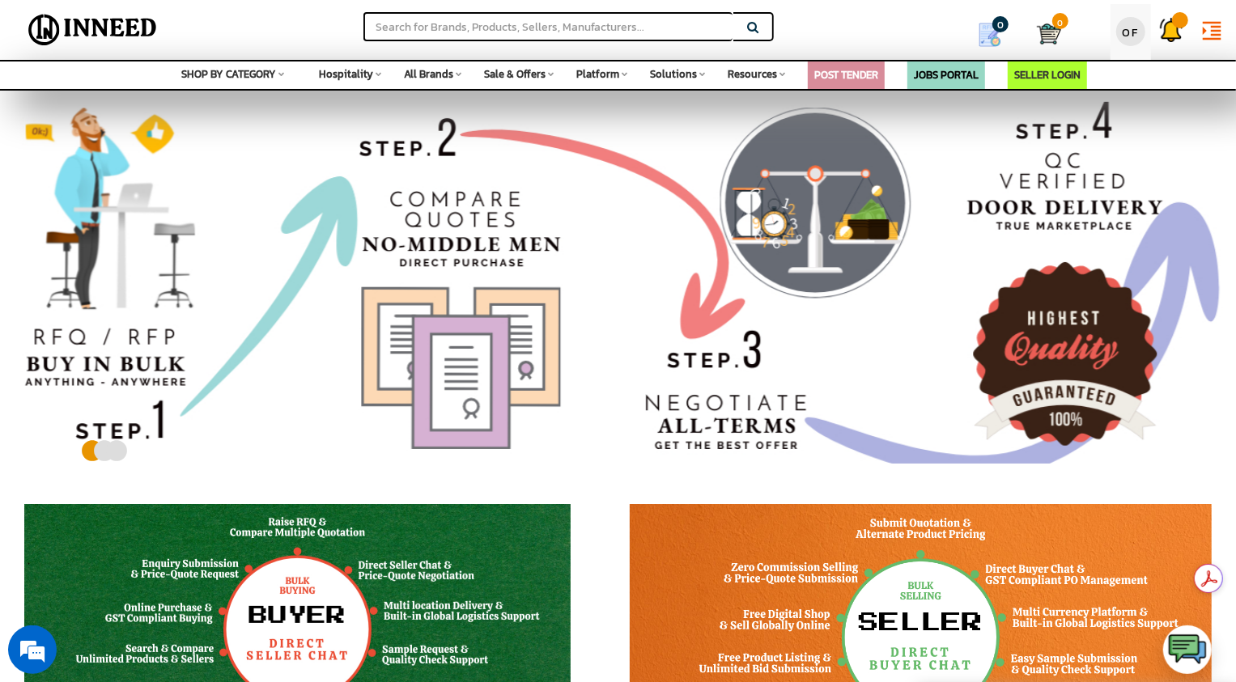
click at [1129, 36] on div "OF" at bounding box center [1130, 31] width 29 height 29
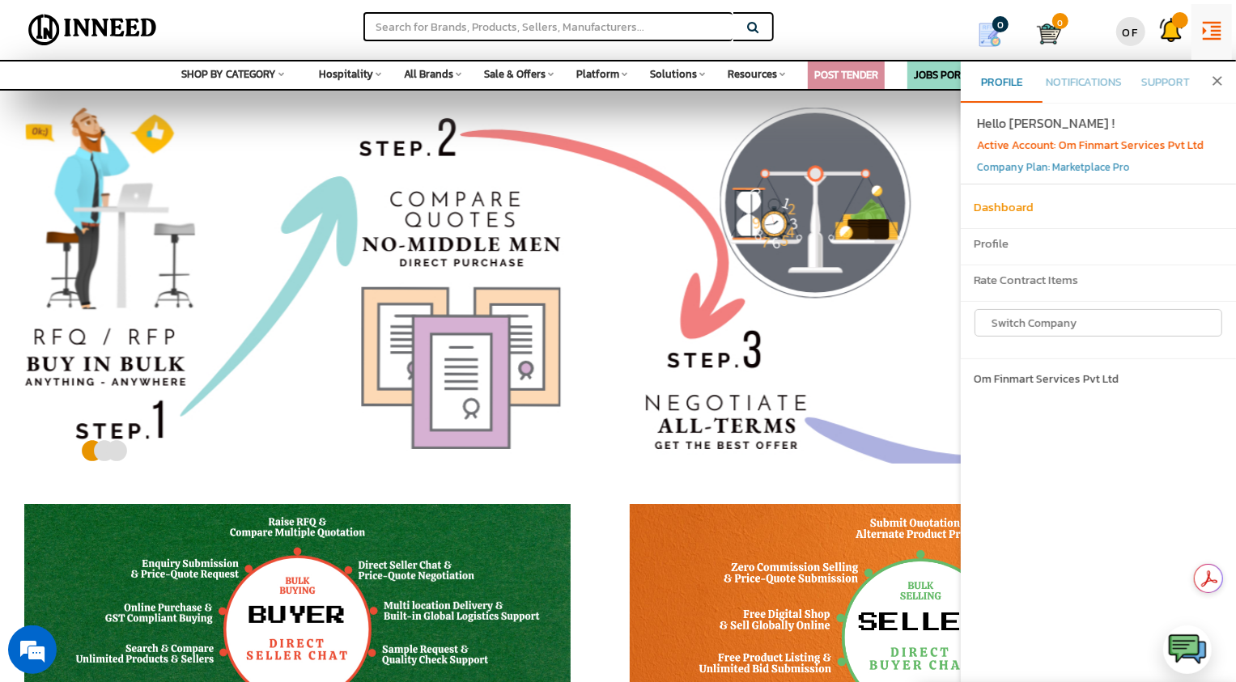
click at [1008, 201] on h6 "Dashboard" at bounding box center [1098, 208] width 249 height 14
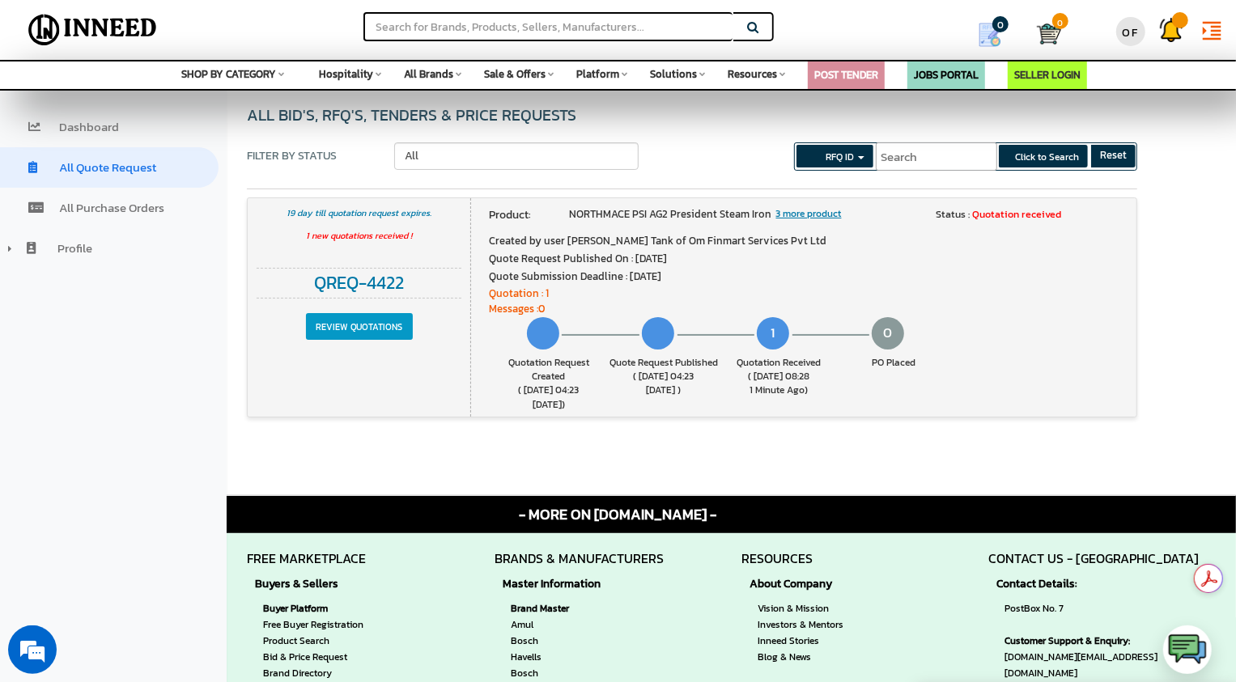
click at [356, 331] on input "Review Quotations" at bounding box center [359, 327] width 107 height 28
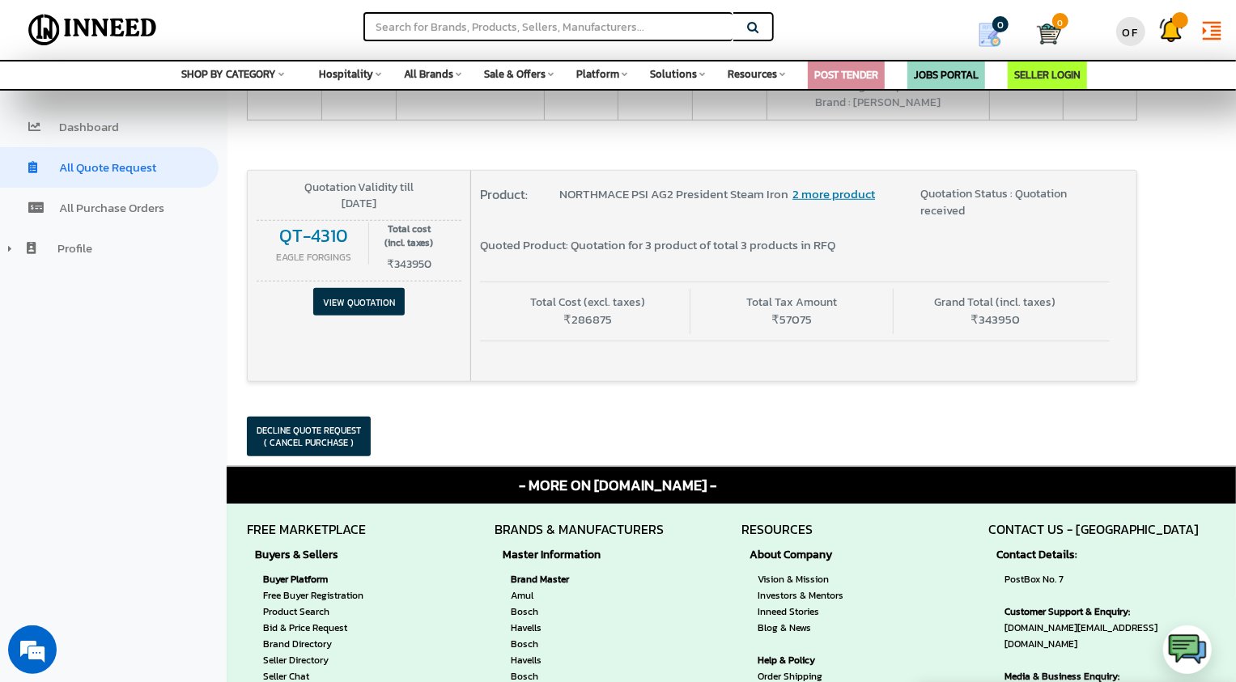
scroll to position [847, 0]
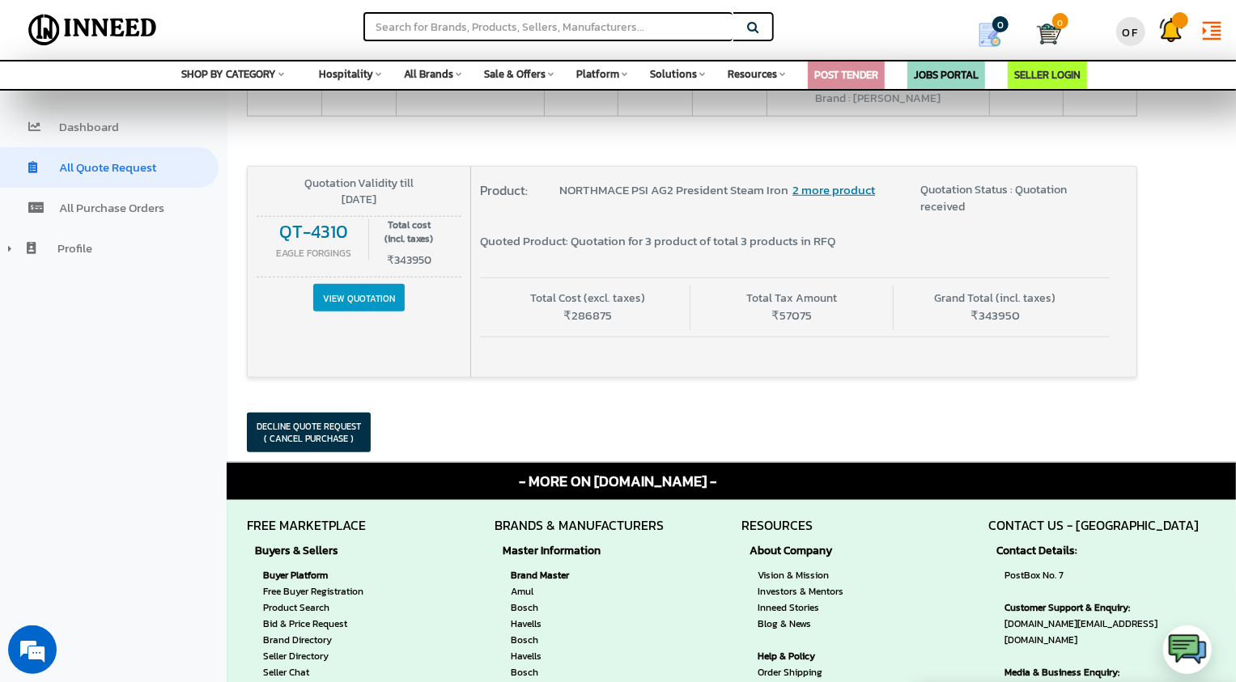
click at [371, 295] on span "View Quotation" at bounding box center [358, 298] width 91 height 28
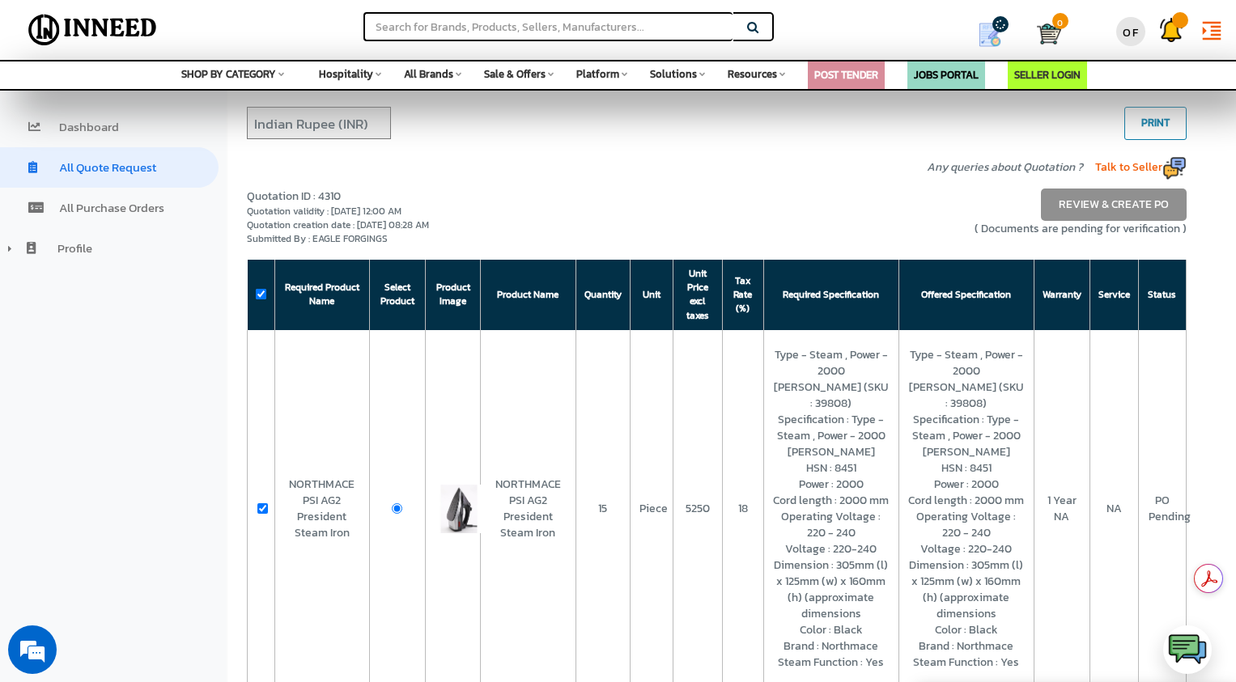
select select "INR"
click at [1150, 122] on button "Print" at bounding box center [1155, 123] width 62 height 33
